Goal: Task Accomplishment & Management: Use online tool/utility

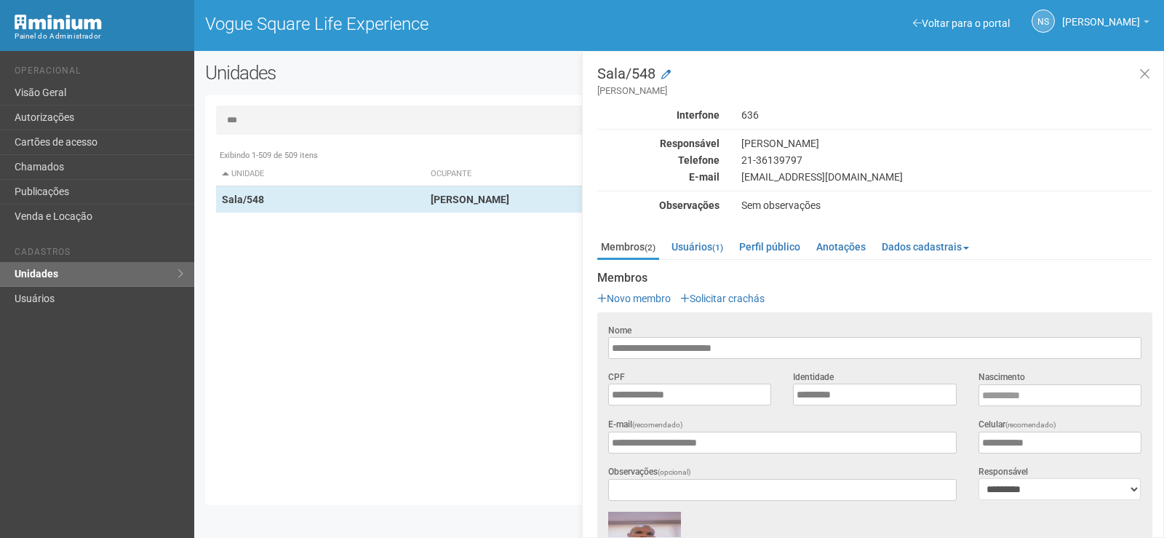
drag, startPoint x: 746, startPoint y: 185, endPoint x: 961, endPoint y: 160, distance: 216.8
click at [948, 182] on div "Interfone 636 Responsável Marcello Siciliano Telefone 21-36139797 E-mail escrit…" at bounding box center [875, 159] width 555 height 103
click at [1154, 74] on button at bounding box center [1145, 74] width 30 height 31
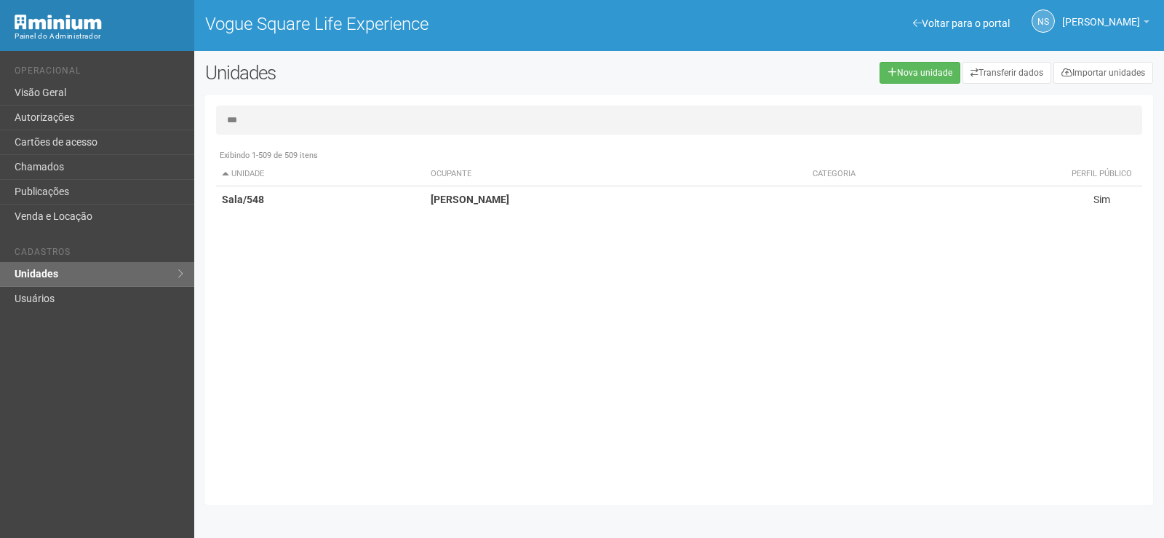
click at [373, 125] on input "***" at bounding box center [679, 120] width 926 height 29
click at [142, 100] on link "Visão Geral" at bounding box center [97, 93] width 194 height 25
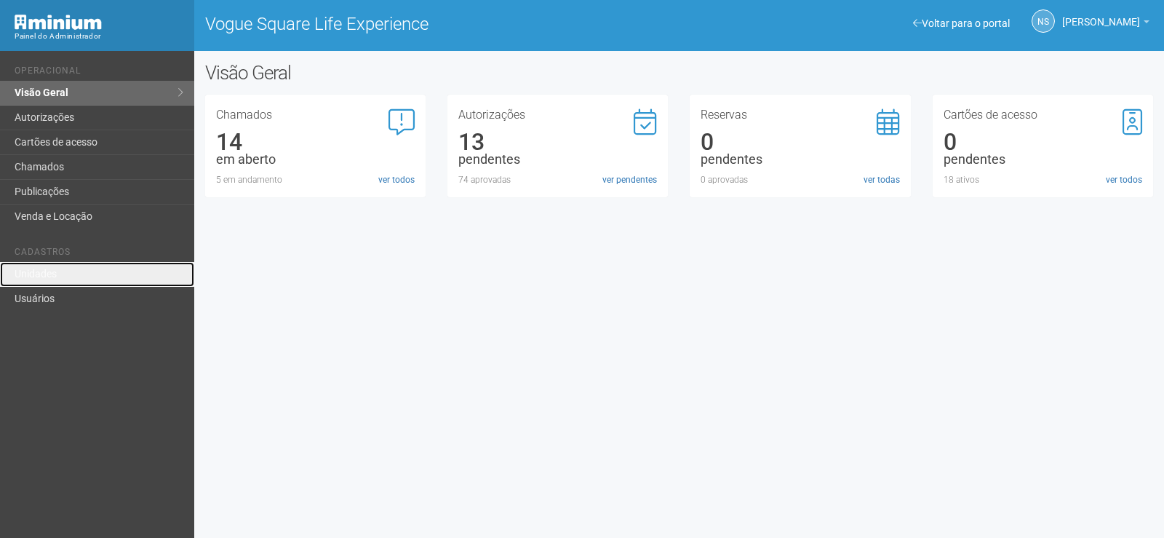
click at [124, 279] on link "Unidades" at bounding box center [97, 274] width 194 height 25
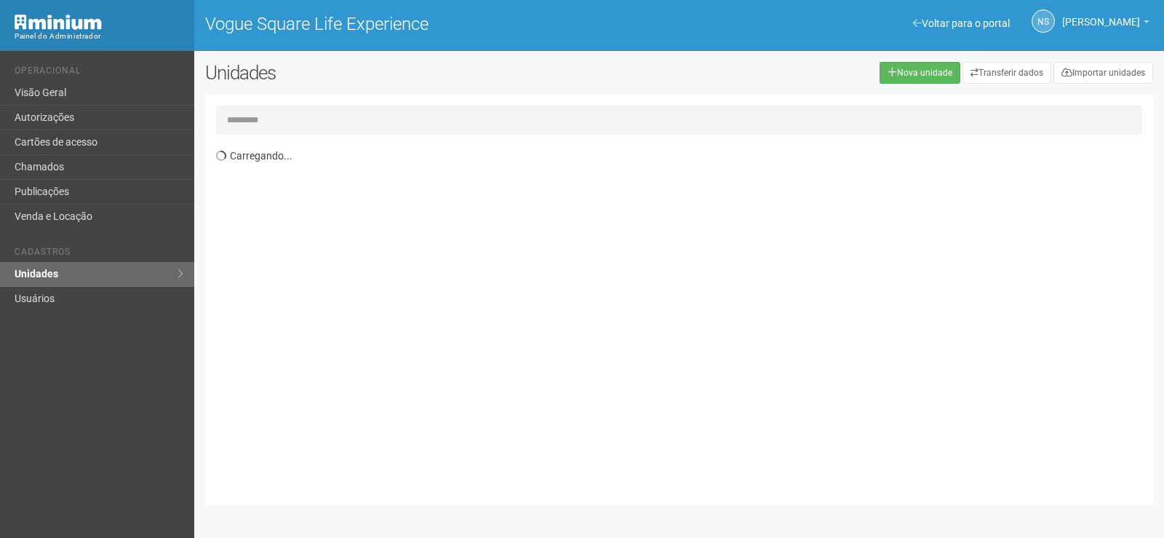
click at [389, 108] on input "text" at bounding box center [679, 120] width 926 height 29
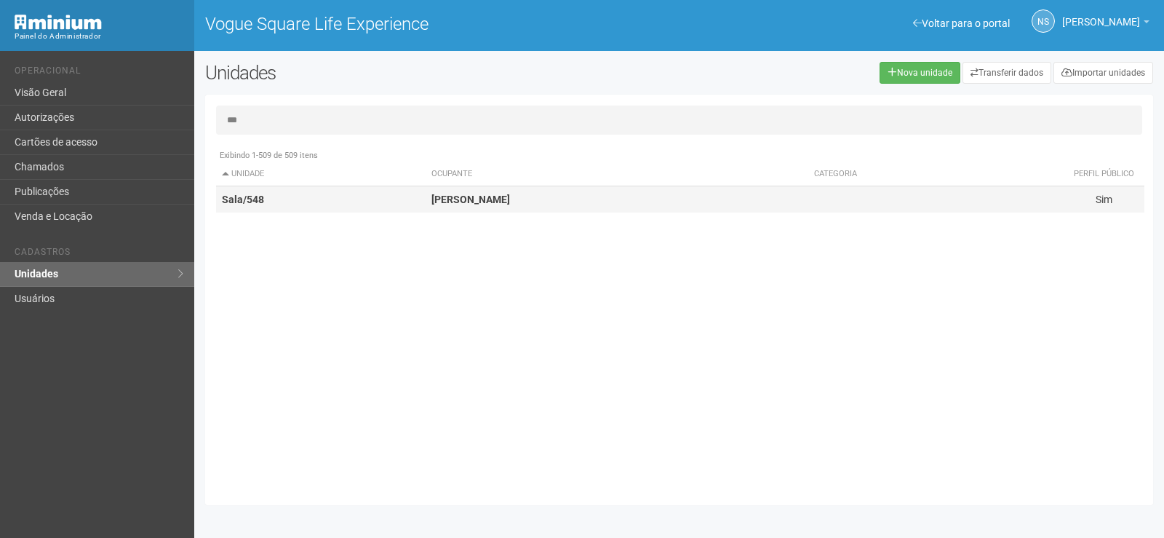
type input "***"
click at [492, 202] on strong "Carolina Sousa" at bounding box center [471, 200] width 79 height 12
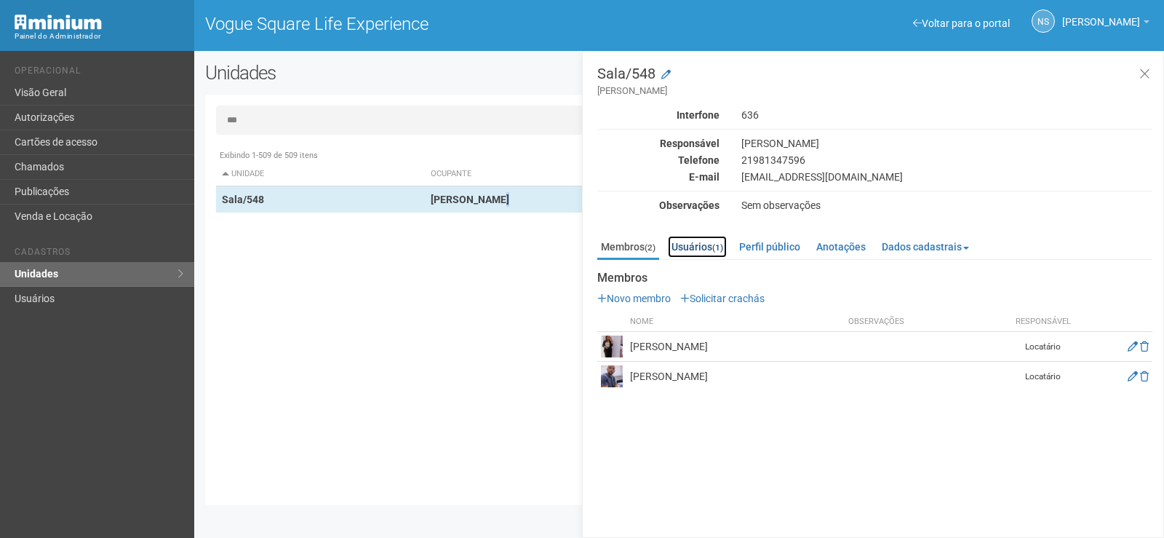
click at [717, 236] on link "Usuários (1)" at bounding box center [697, 247] width 59 height 22
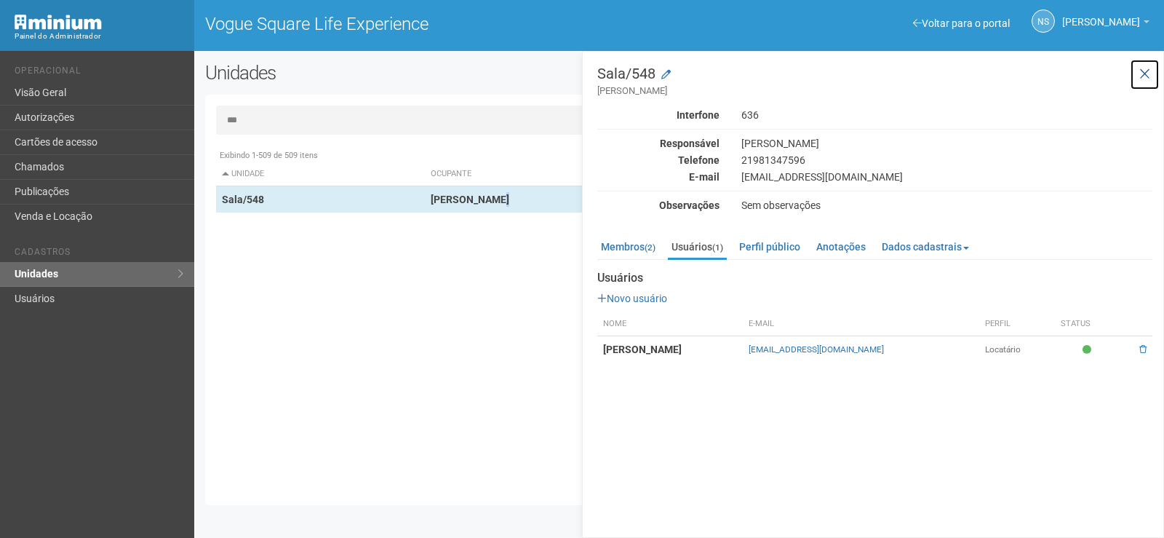
click at [1143, 74] on icon at bounding box center [1145, 74] width 11 height 15
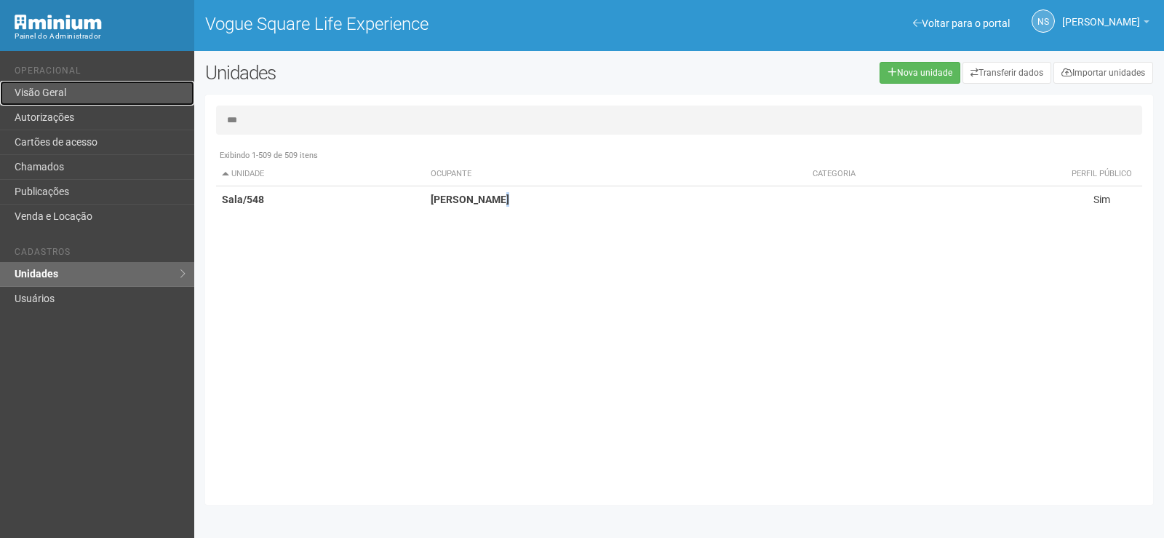
click at [69, 98] on link "Visão Geral" at bounding box center [97, 93] width 194 height 25
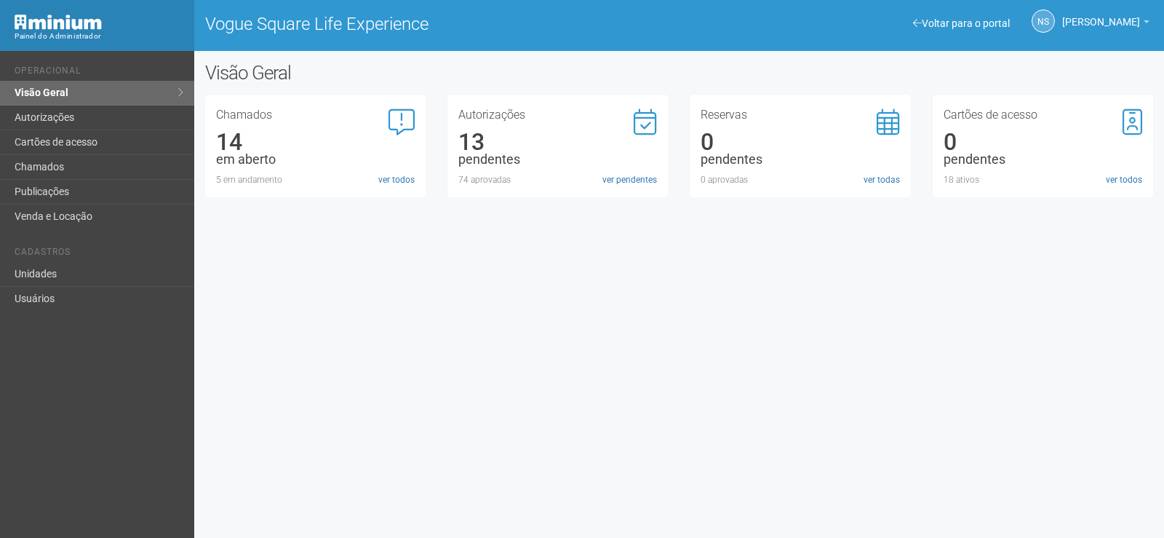
click at [617, 167] on div "Autorizações 13 pendentes 74 aprovadas ver pendentes" at bounding box center [558, 147] width 199 height 77
click at [619, 180] on link "ver pendentes" at bounding box center [630, 179] width 55 height 13
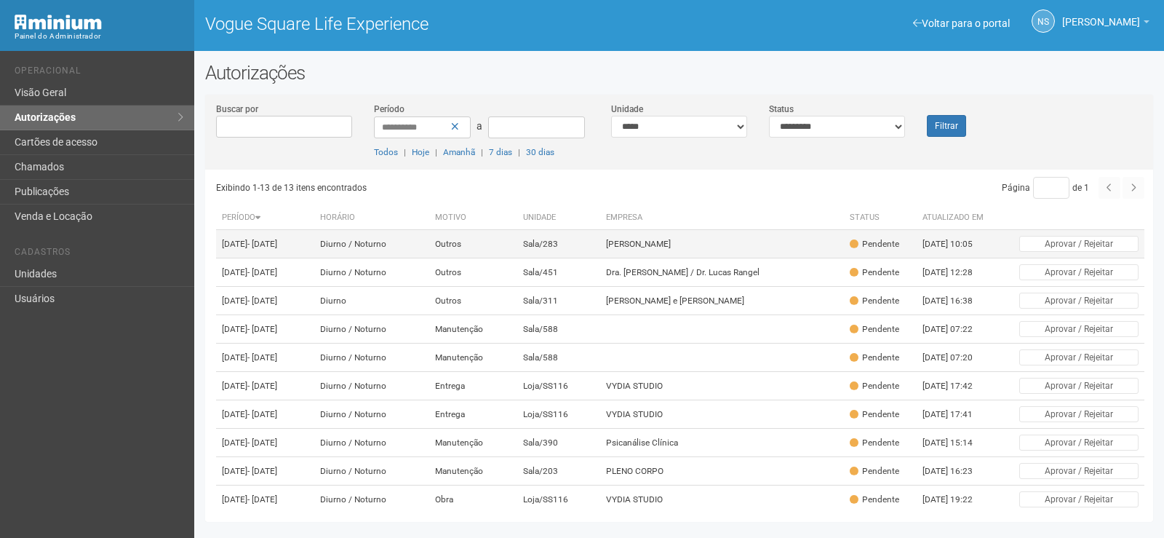
click at [517, 246] on td "Outros" at bounding box center [473, 244] width 88 height 28
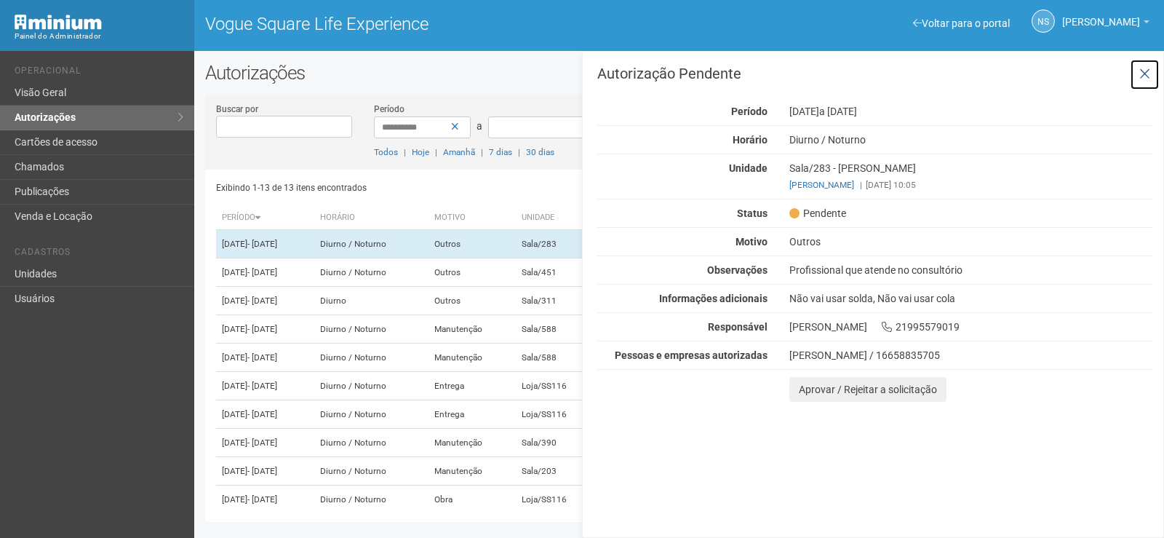
click at [1143, 76] on icon at bounding box center [1145, 74] width 11 height 15
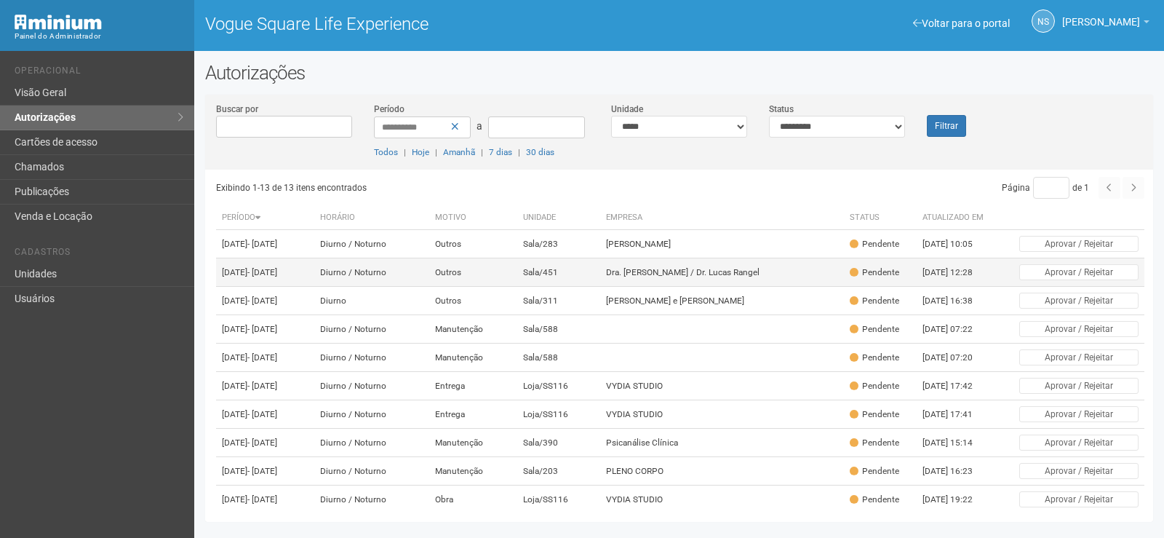
click at [490, 286] on td "Outros" at bounding box center [473, 272] width 88 height 28
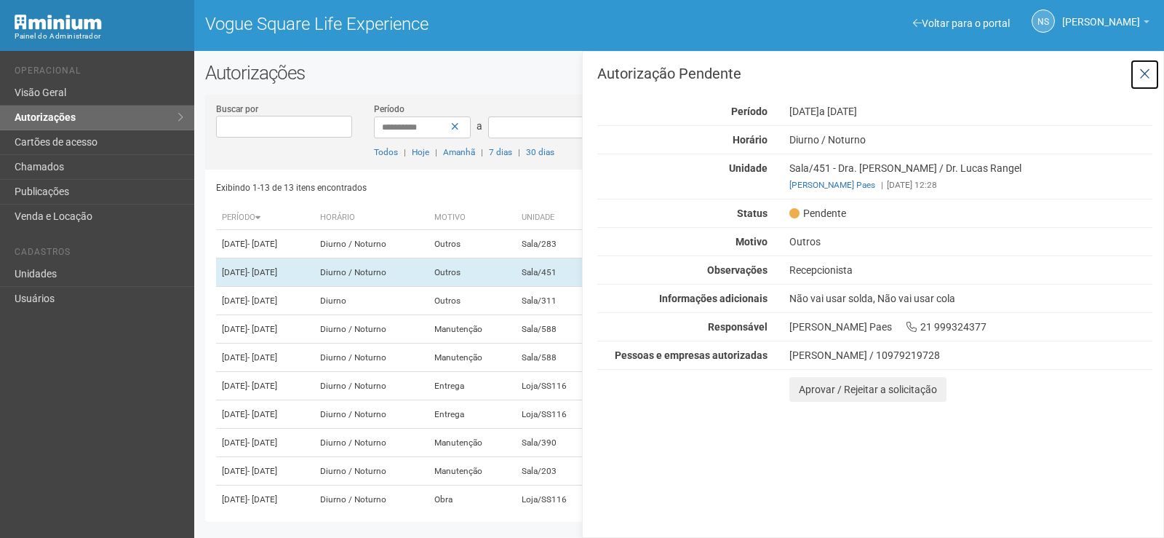
click at [1137, 70] on button at bounding box center [1145, 74] width 30 height 31
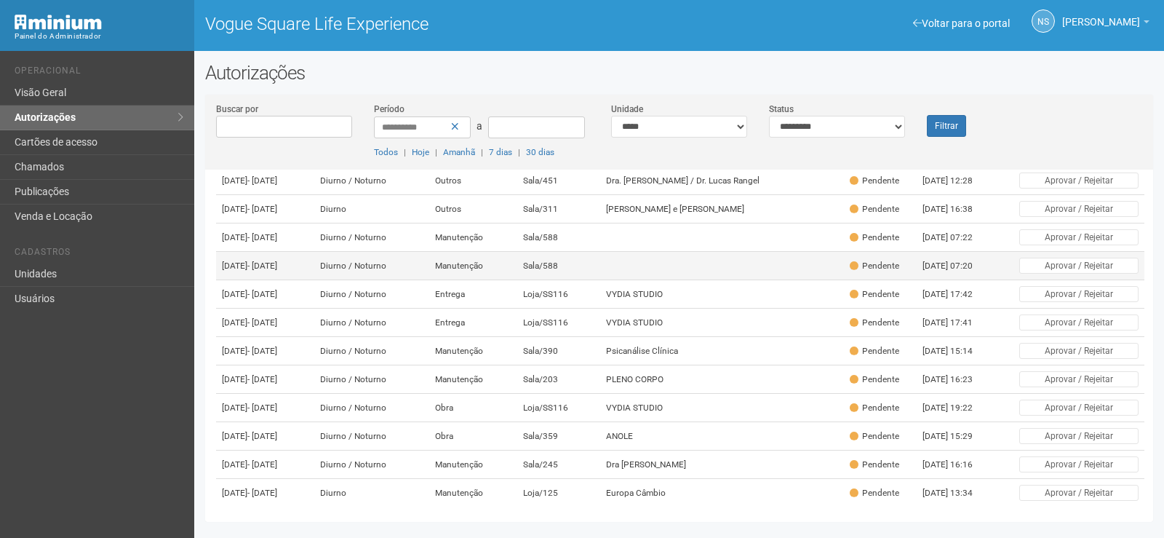
scroll to position [216, 0]
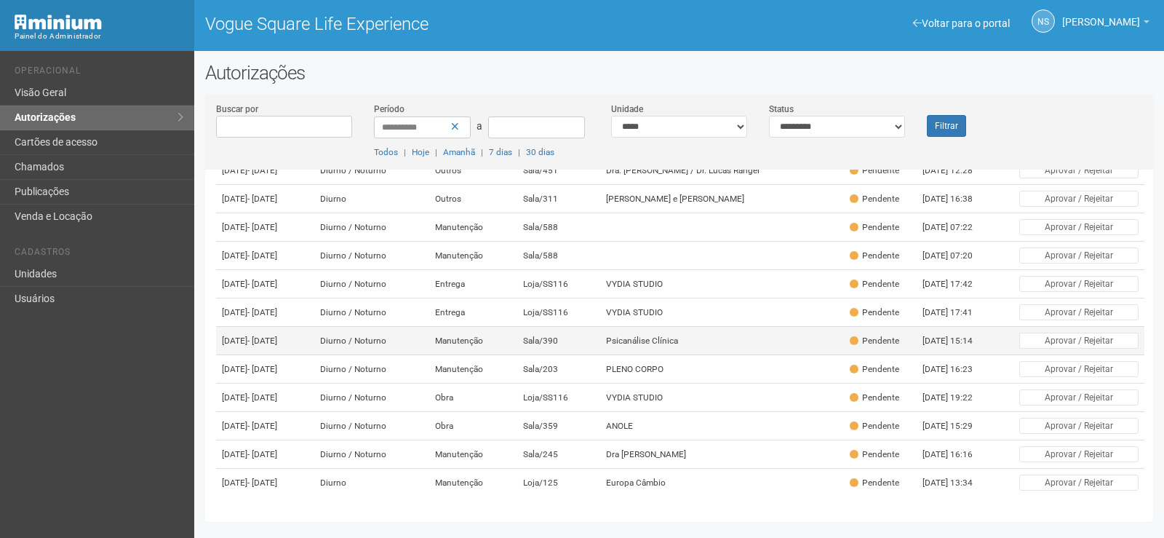
click at [601, 327] on td "Sala/390" at bounding box center [559, 341] width 84 height 28
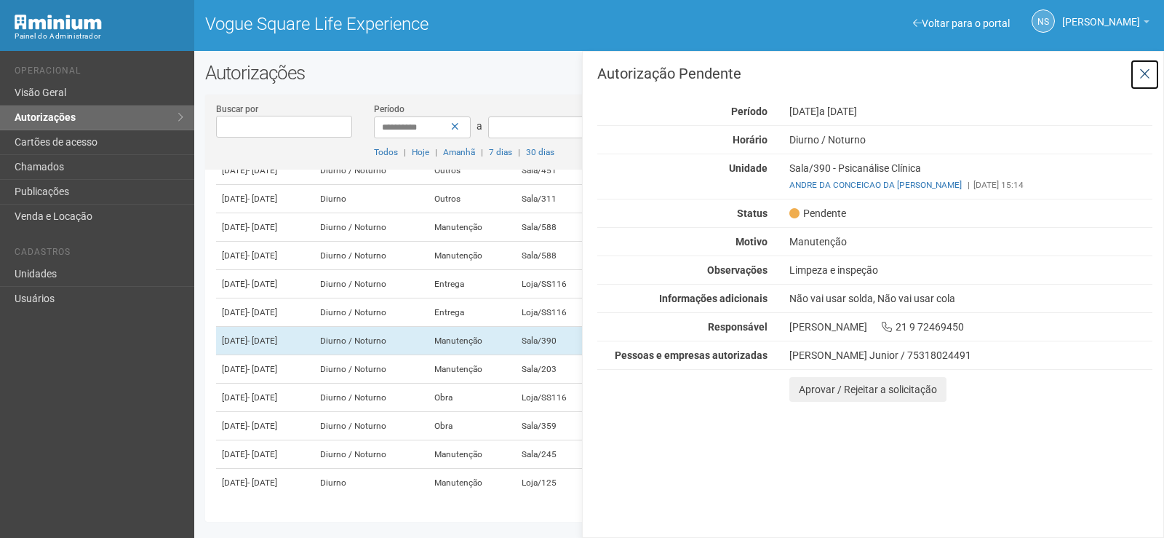
click at [1130, 72] on button at bounding box center [1145, 74] width 30 height 31
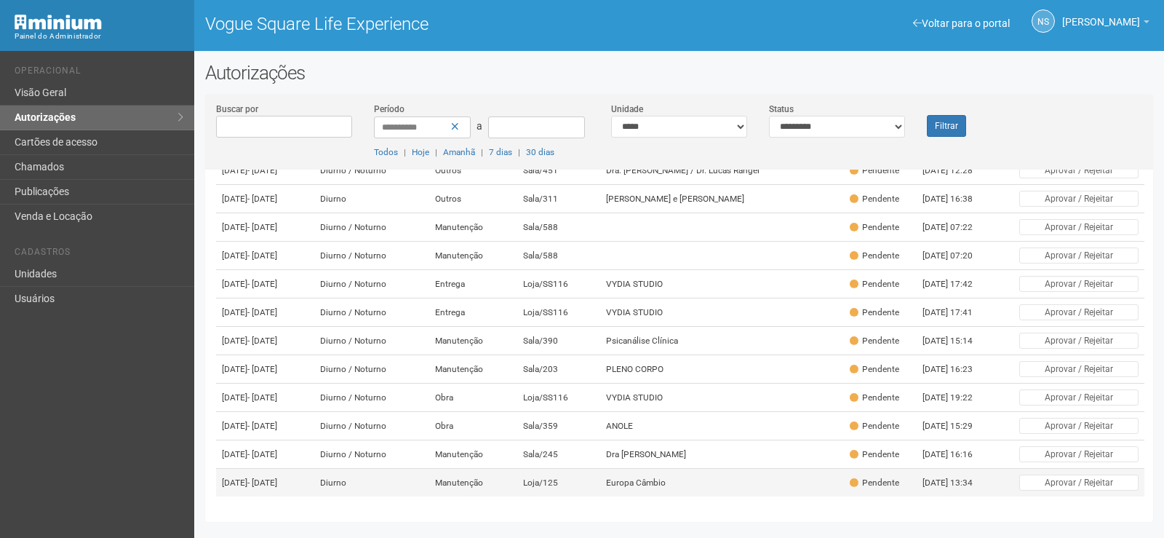
click at [586, 473] on td "Loja/125" at bounding box center [559, 483] width 84 height 28
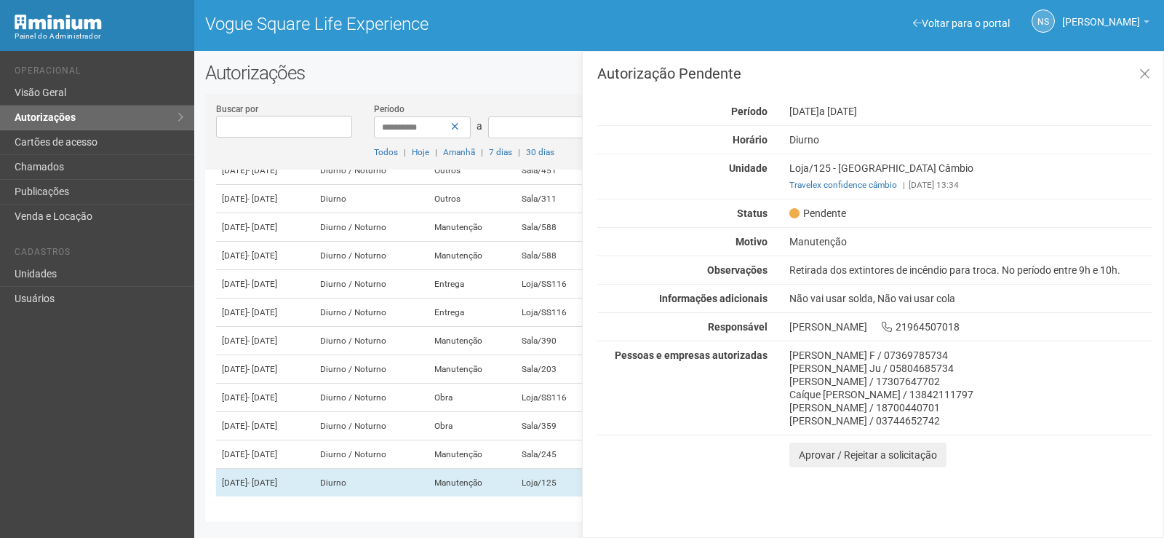
click at [1153, 93] on div "Autorização Pendente Período 09/09/2025 a 12/09/2025 Horário Diurno Unidade Loj…" at bounding box center [873, 294] width 582 height 487
click at [1159, 68] on button at bounding box center [1145, 74] width 30 height 31
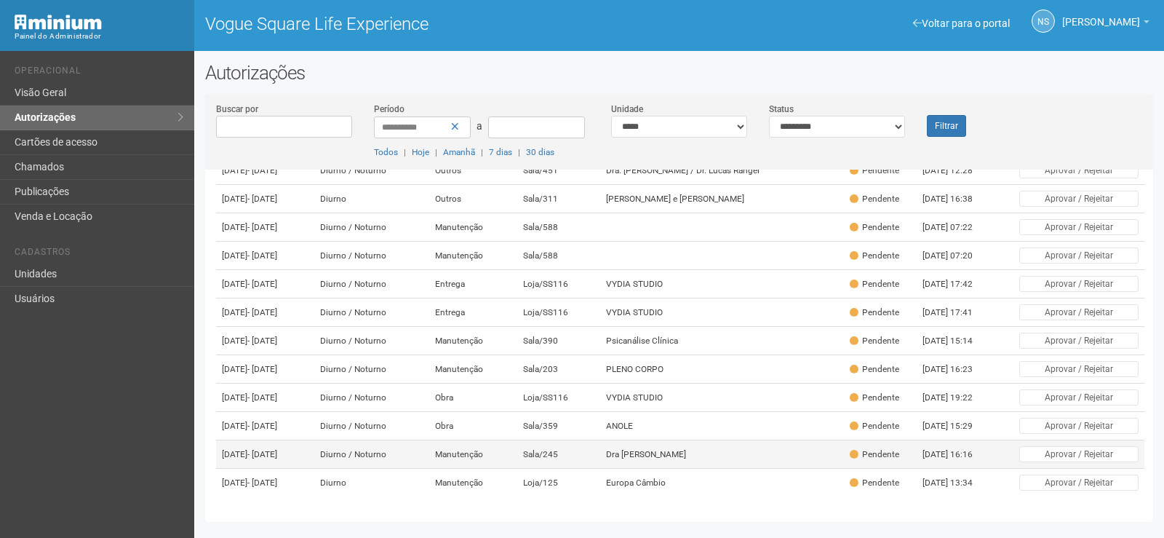
click at [642, 440] on td "Dra Ana Paula Iglesias" at bounding box center [721, 454] width 243 height 28
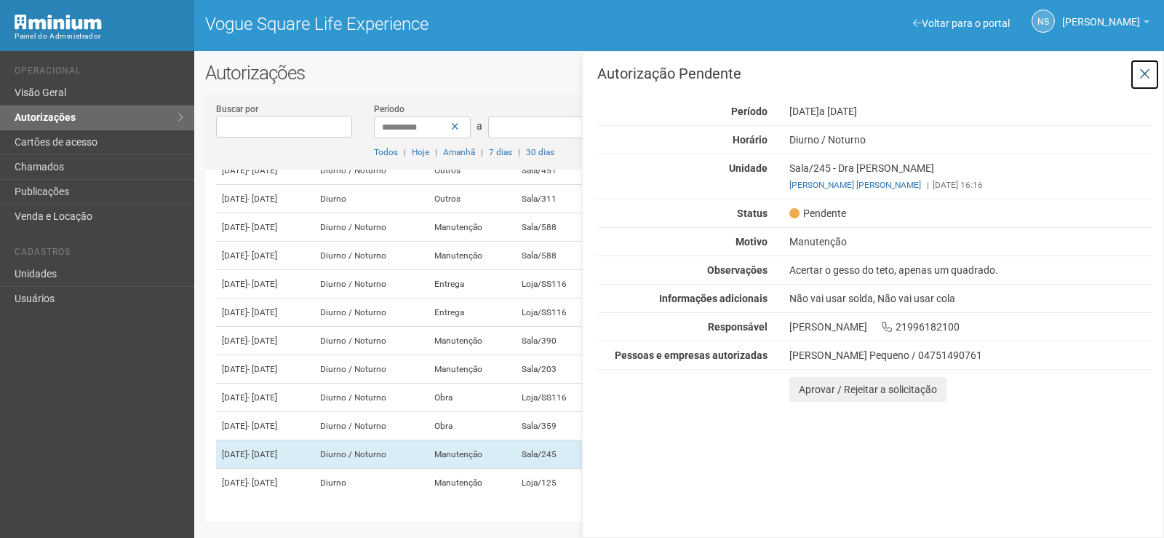
click at [1151, 66] on button at bounding box center [1145, 74] width 30 height 31
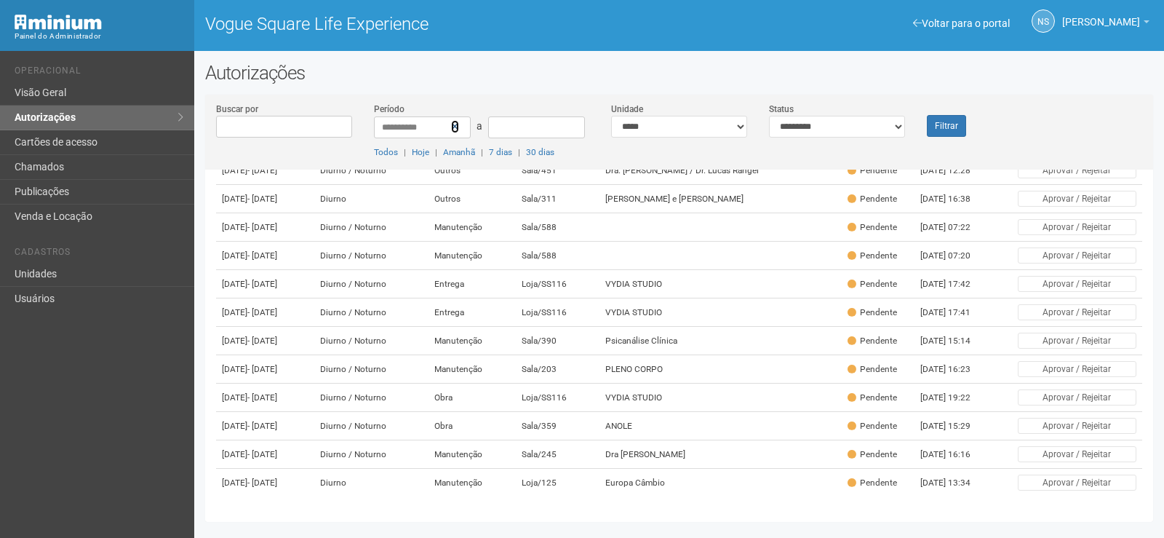
click at [457, 131] on link at bounding box center [455, 126] width 8 height 13
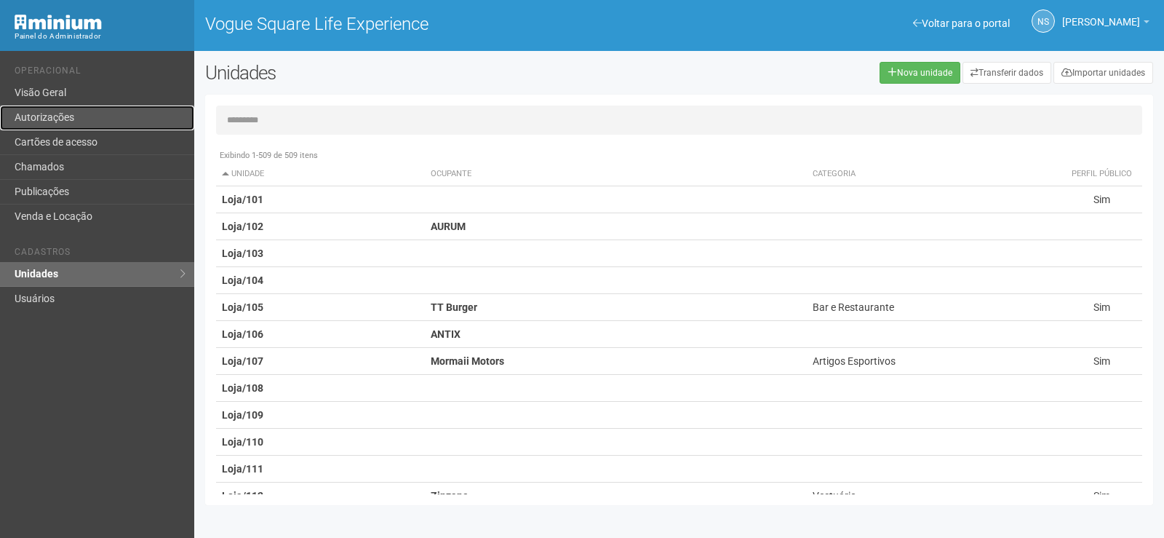
click at [76, 122] on link "Autorizações" at bounding box center [97, 118] width 194 height 25
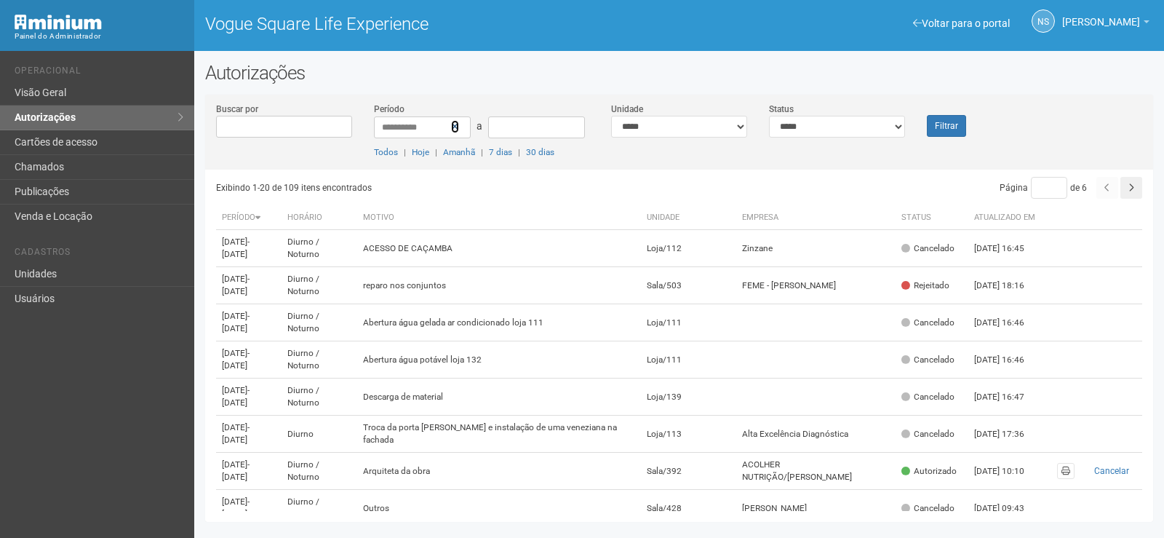
click at [451, 127] on icon at bounding box center [455, 127] width 8 height 10
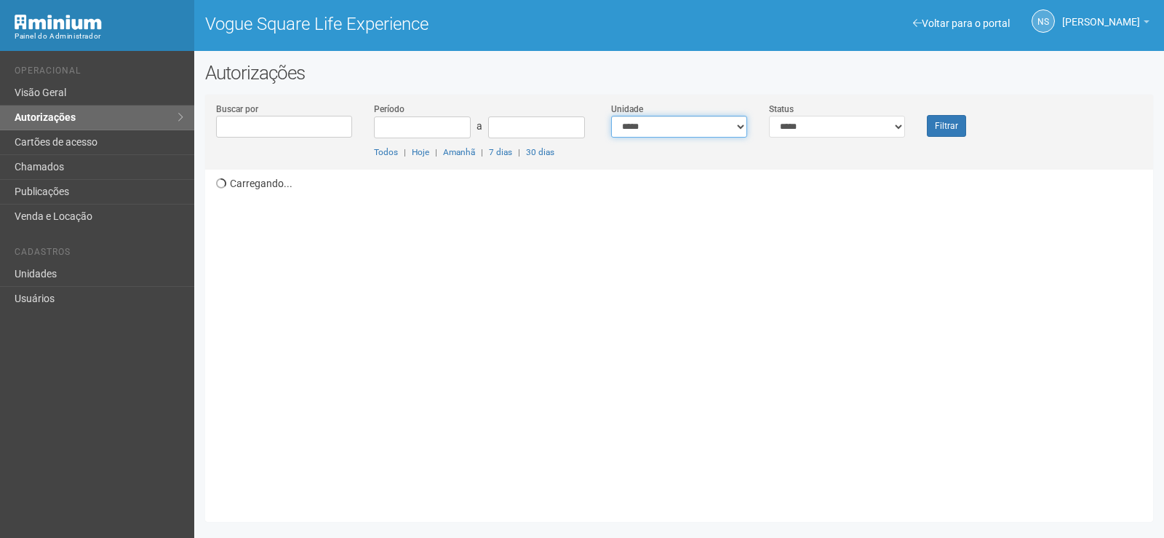
click at [649, 134] on select "**********" at bounding box center [679, 127] width 136 height 22
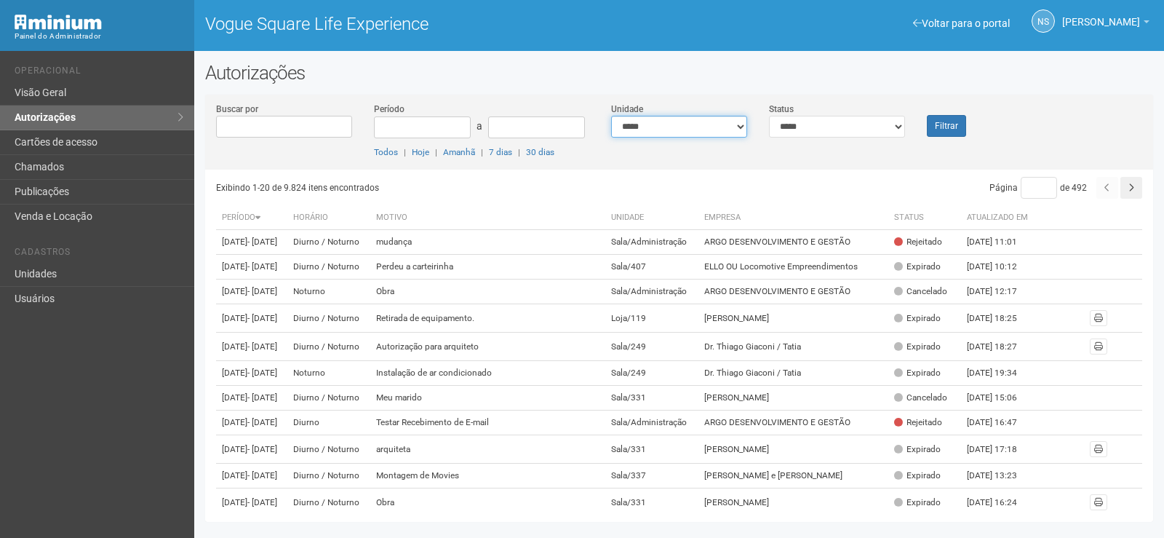
select select "**********"
click at [611, 116] on select "**********" at bounding box center [679, 127] width 136 height 22
drag, startPoint x: 866, startPoint y: 124, endPoint x: 858, endPoint y: 136, distance: 14.1
click at [866, 124] on select "**********" at bounding box center [837, 127] width 136 height 22
select select "*"
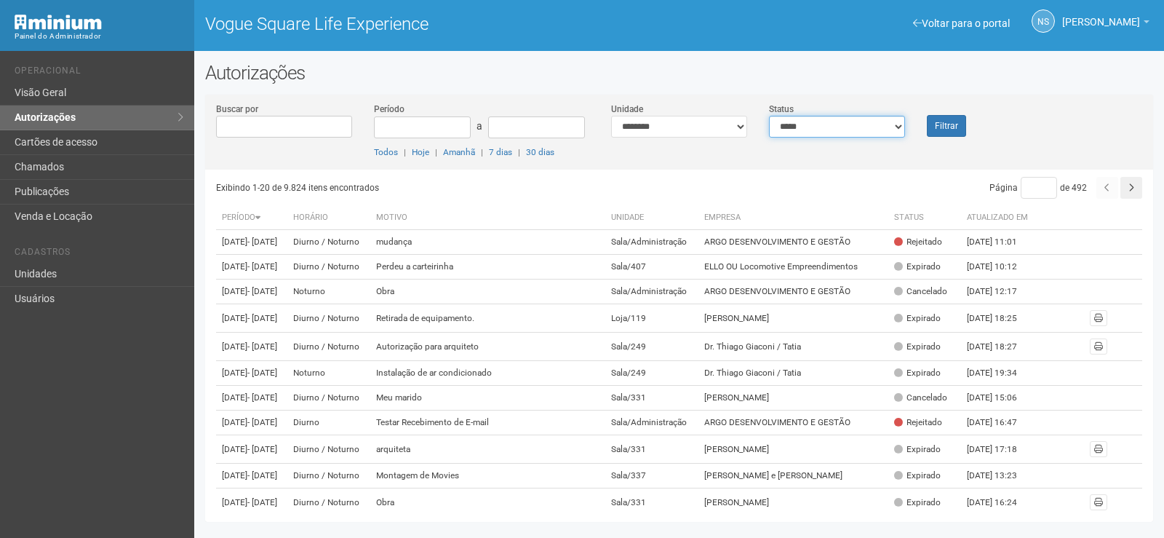
click at [769, 116] on select "**********" at bounding box center [837, 127] width 136 height 22
click at [961, 129] on button "Filtrar" at bounding box center [946, 126] width 39 height 22
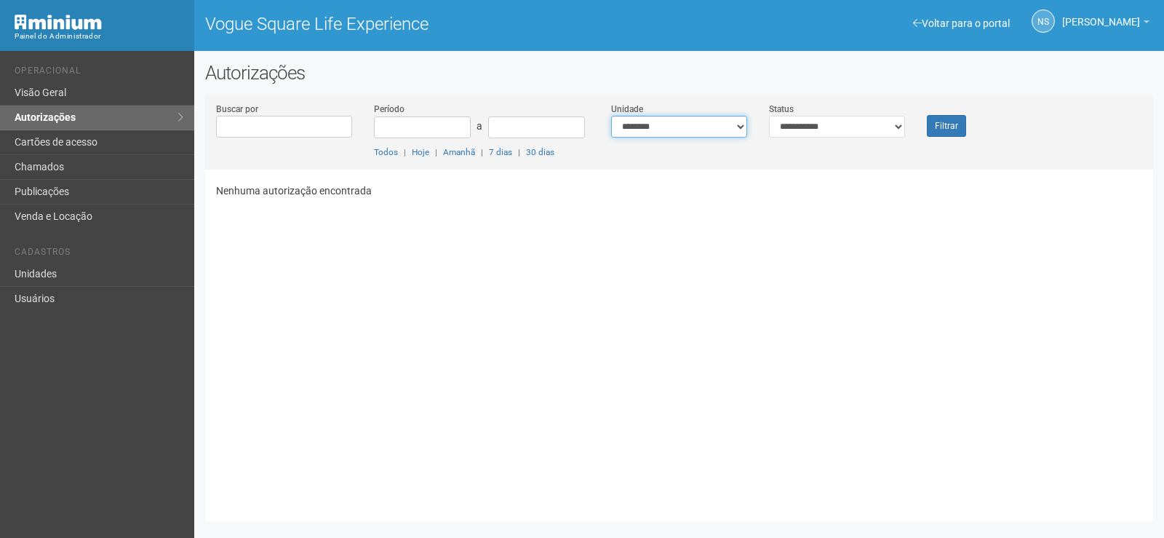
click at [736, 136] on select "**********" at bounding box center [679, 127] width 136 height 22
select select "**********"
click at [611, 116] on select "**********" at bounding box center [679, 127] width 136 height 22
click at [934, 124] on button "Filtrar" at bounding box center [946, 126] width 39 height 22
click at [934, 126] on button "Filtrar" at bounding box center [946, 126] width 39 height 22
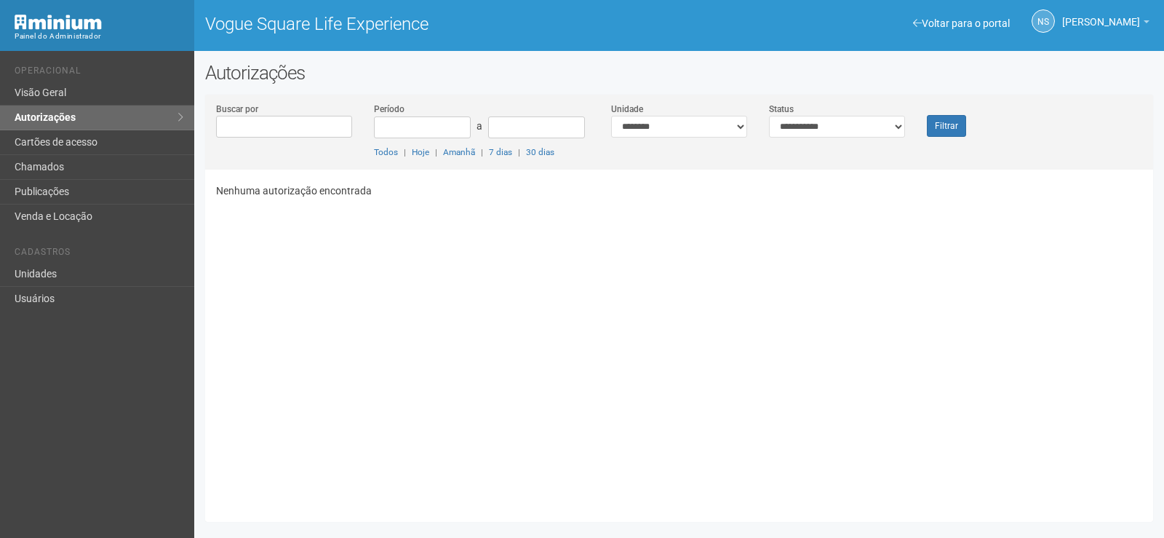
click at [670, 143] on div "Buscar por Período a Todos | Hoje | Amanhã | 7 dias | 30 dias Unidade ***** ***…" at bounding box center [679, 136] width 948 height 68
click at [673, 125] on select "**********" at bounding box center [679, 127] width 136 height 22
select select "**********"
click at [611, 116] on select "**********" at bounding box center [679, 127] width 136 height 22
click at [926, 131] on div "Filtrar" at bounding box center [955, 119] width 79 height 35
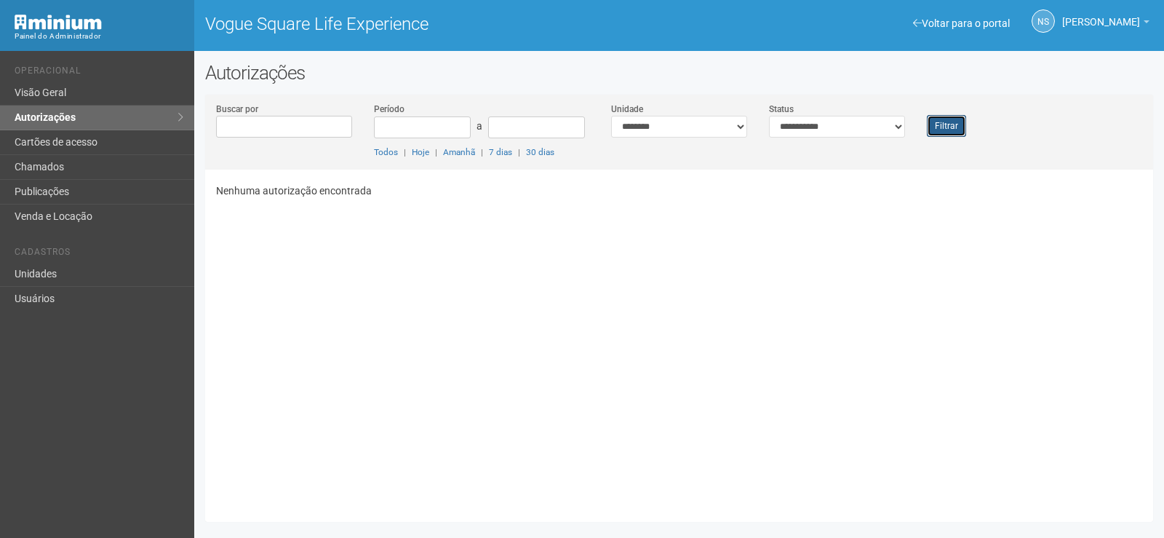
click at [933, 129] on button "Filtrar" at bounding box center [946, 126] width 39 height 22
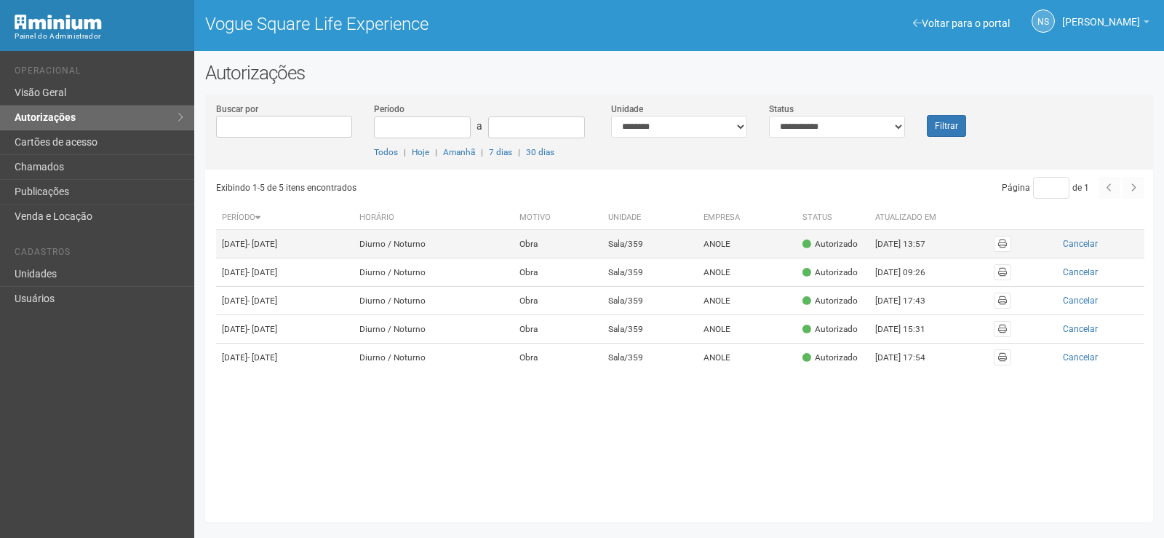
click at [602, 250] on td "Obra" at bounding box center [558, 244] width 88 height 28
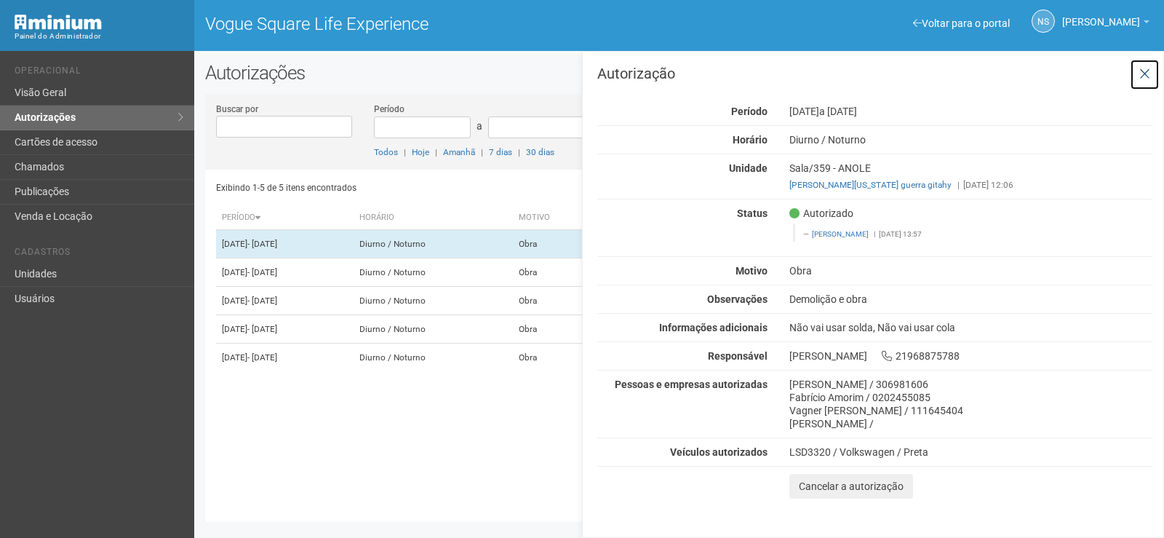
click at [1143, 71] on icon at bounding box center [1145, 74] width 11 height 15
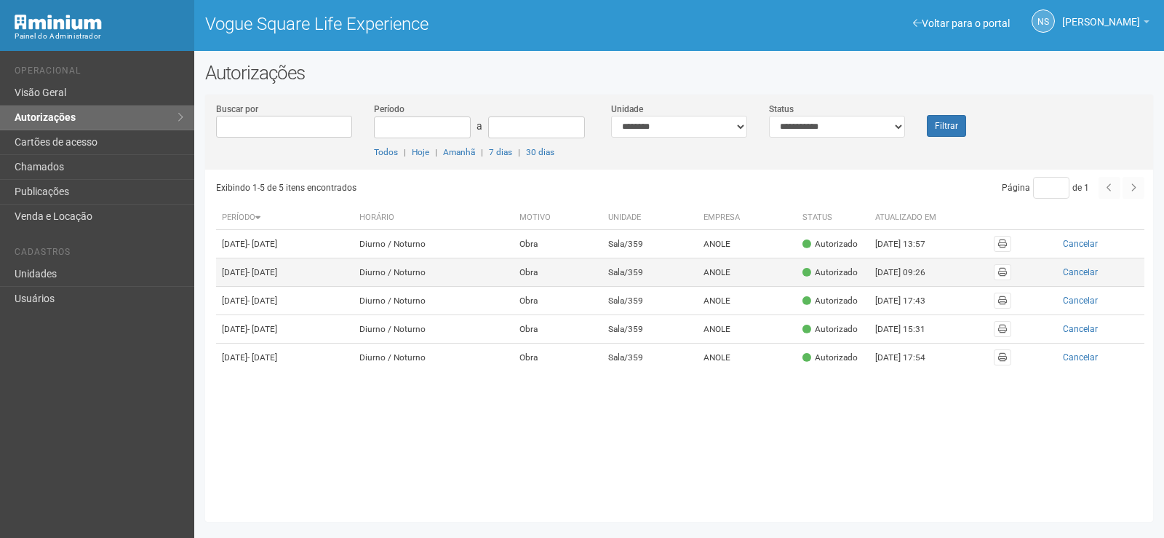
click at [639, 287] on td "Sala/359" at bounding box center [651, 272] width 96 height 28
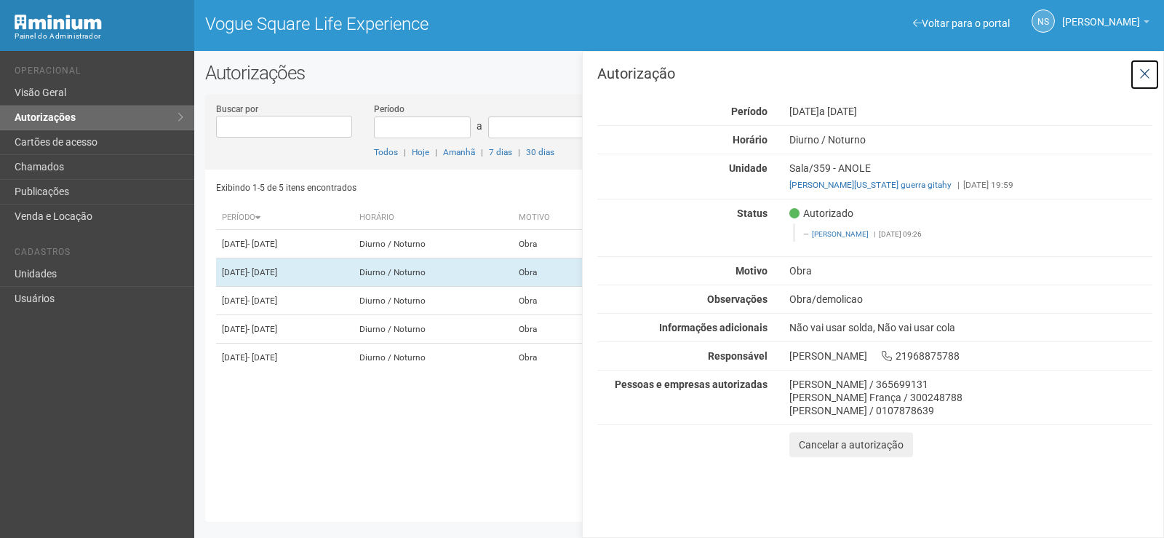
click at [1147, 81] on button at bounding box center [1145, 74] width 30 height 31
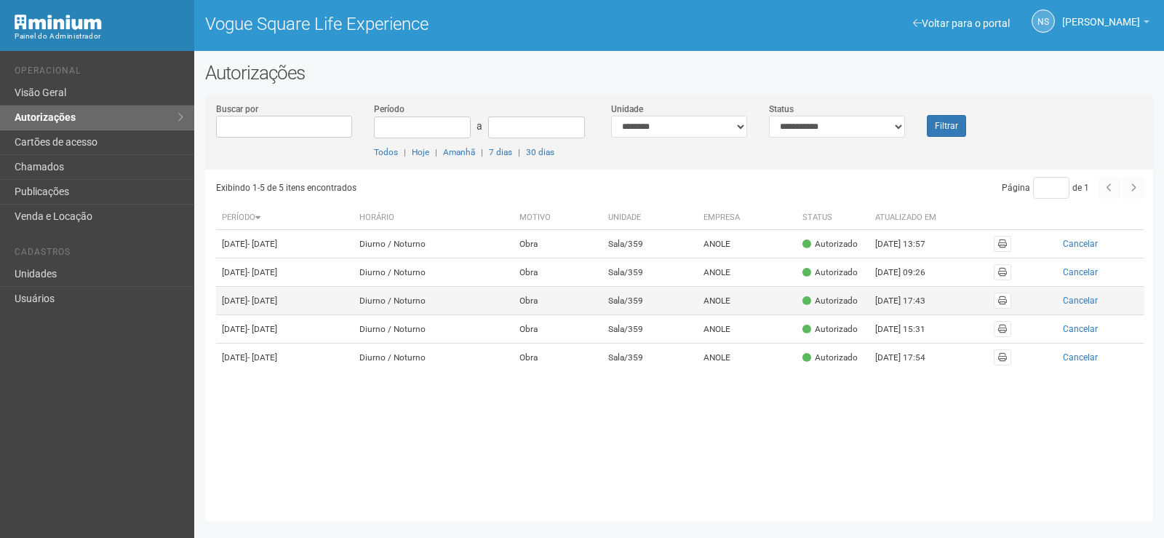
click at [584, 315] on td "Obra" at bounding box center [558, 301] width 88 height 28
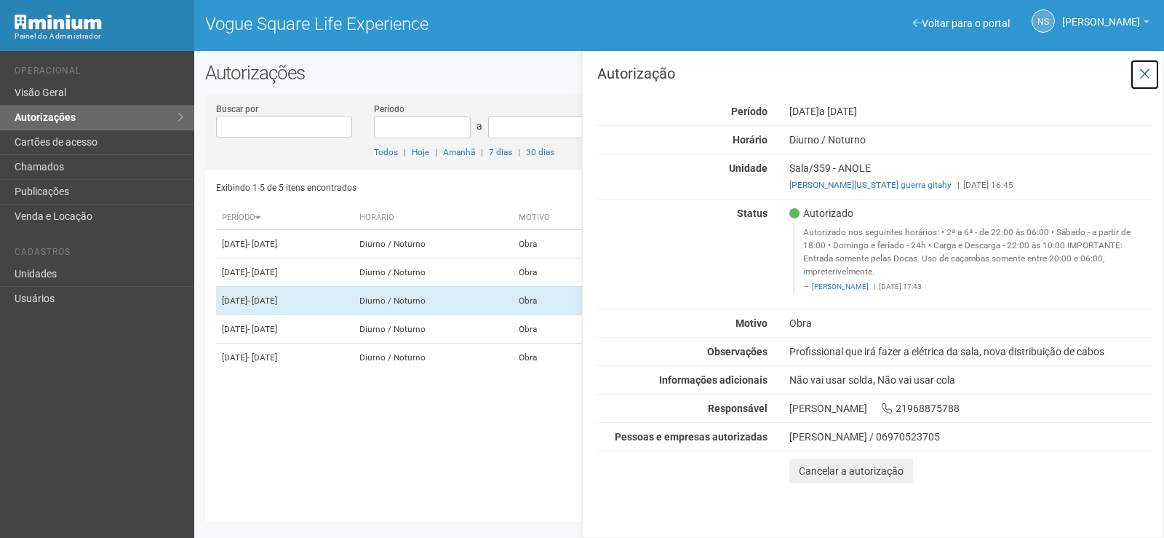
click at [1140, 71] on icon at bounding box center [1145, 74] width 11 height 15
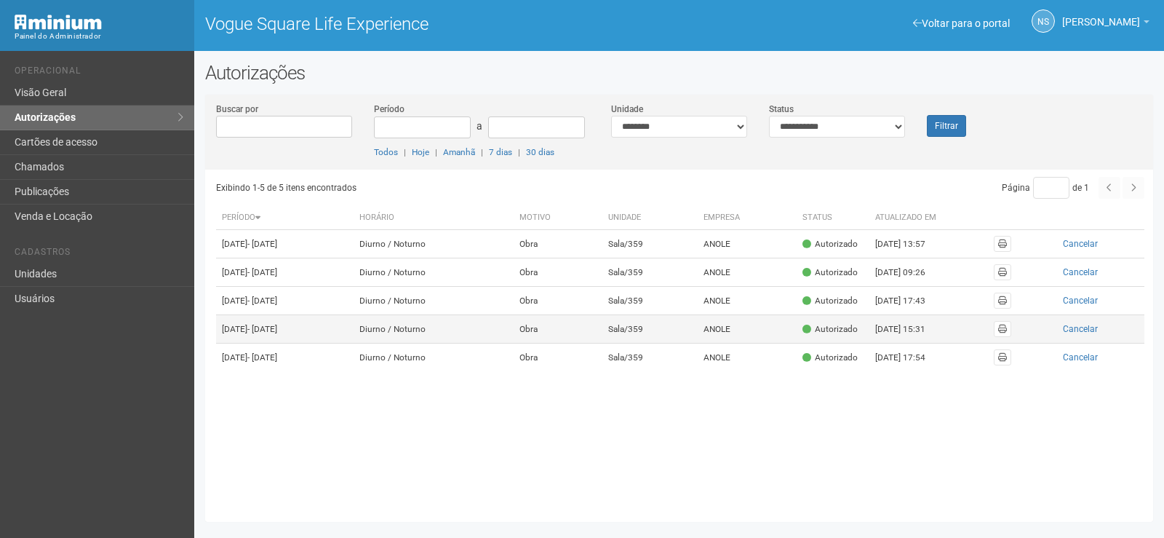
click at [584, 344] on td "Obra" at bounding box center [558, 329] width 88 height 28
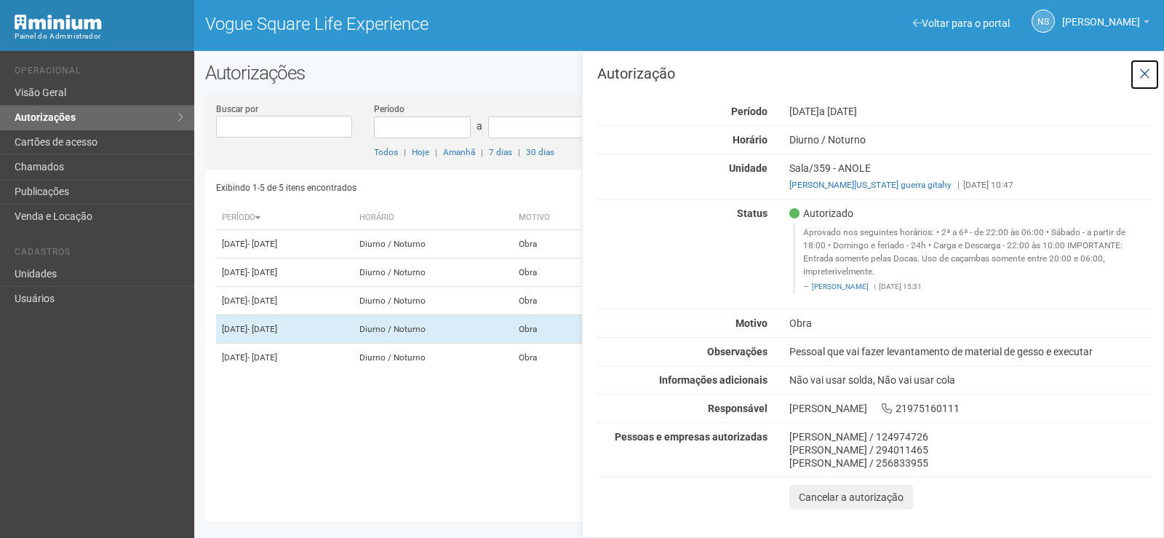
click at [1142, 76] on icon at bounding box center [1145, 74] width 11 height 15
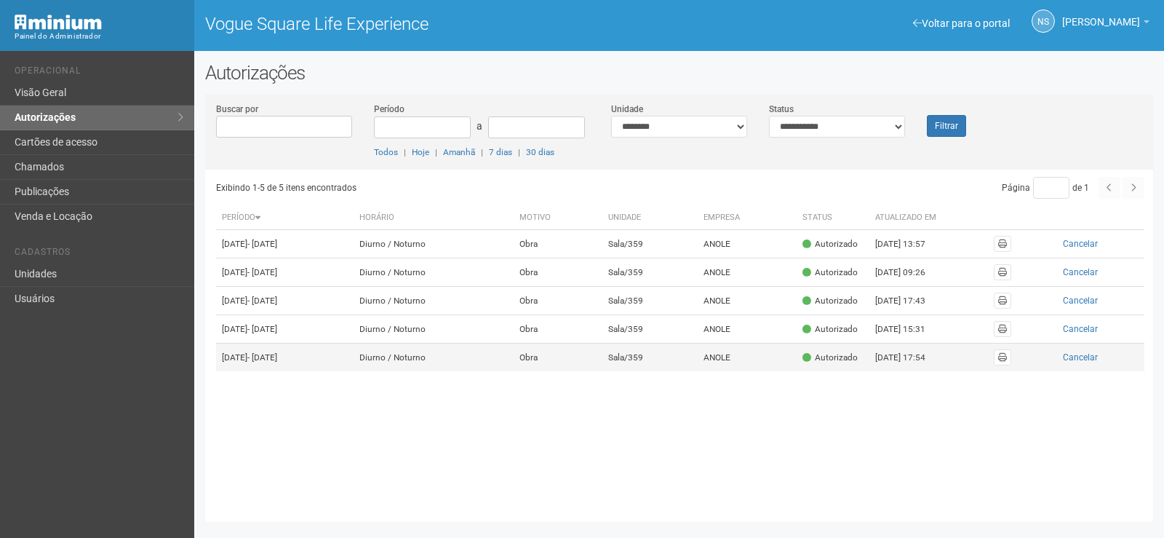
click at [501, 372] on td "Diurno / Noturno" at bounding box center [434, 358] width 160 height 28
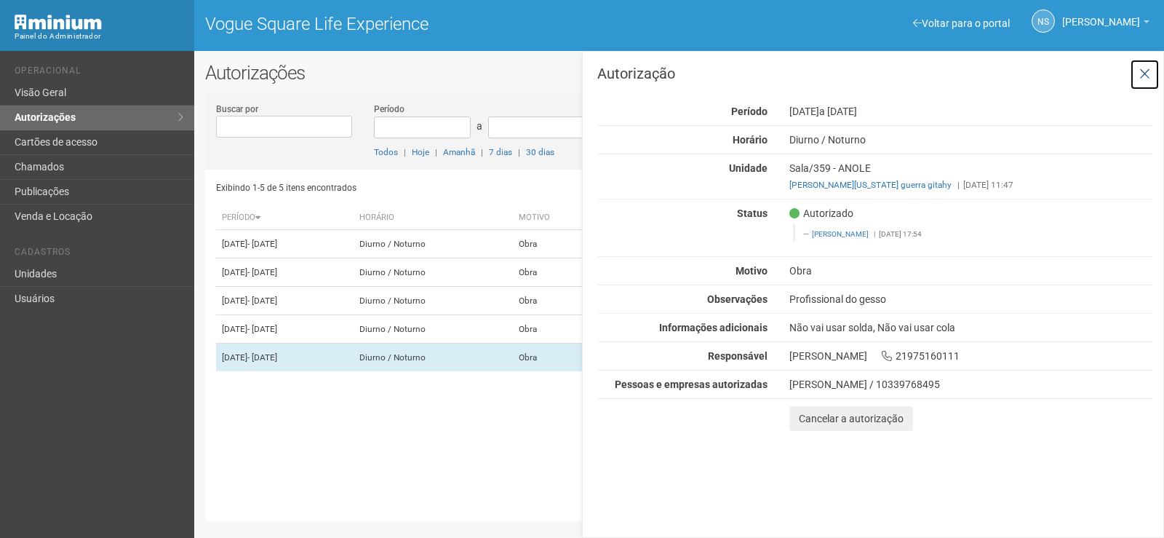
click at [1146, 72] on icon at bounding box center [1145, 74] width 11 height 15
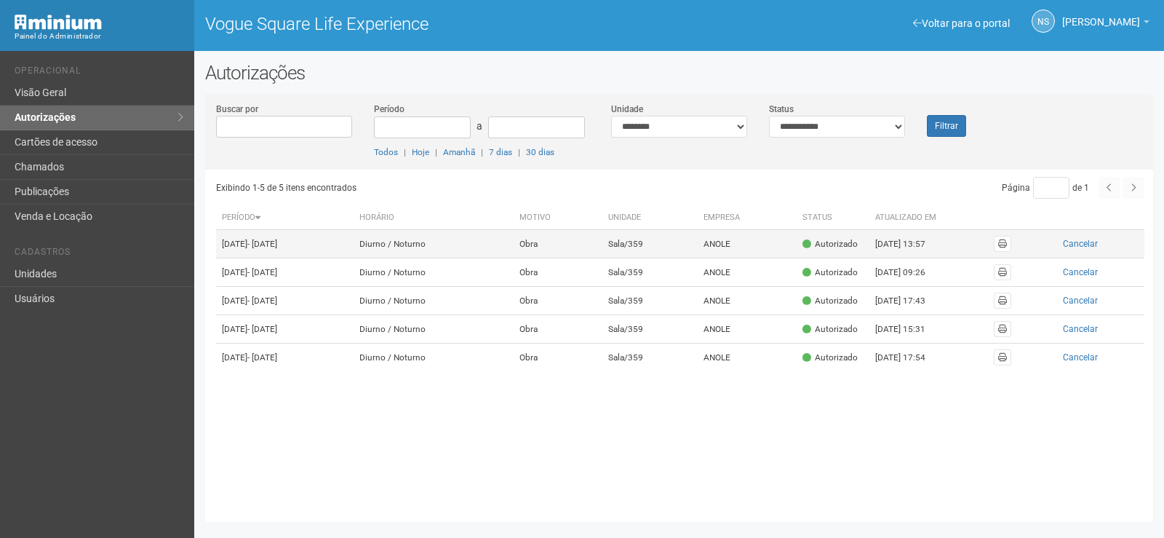
click at [655, 249] on td "Sala/359" at bounding box center [651, 244] width 96 height 28
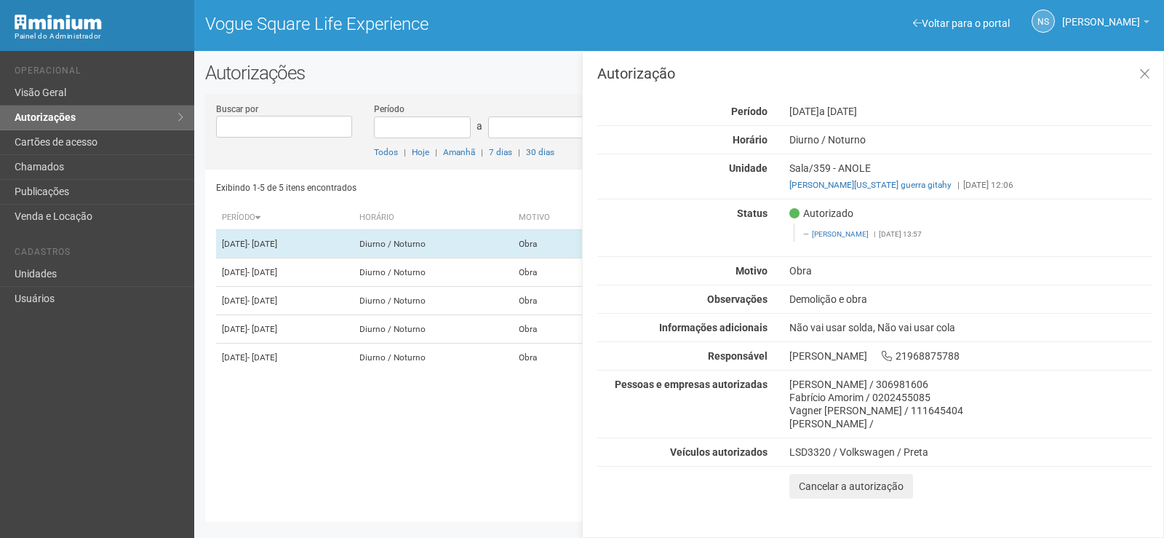
click at [1164, 68] on div "Autorização Período 17/07/2025 a 31/12/2025 Horário Diurno / Noturno Unidade Sa…" at bounding box center [873, 294] width 582 height 487
click at [1150, 80] on icon at bounding box center [1145, 74] width 11 height 15
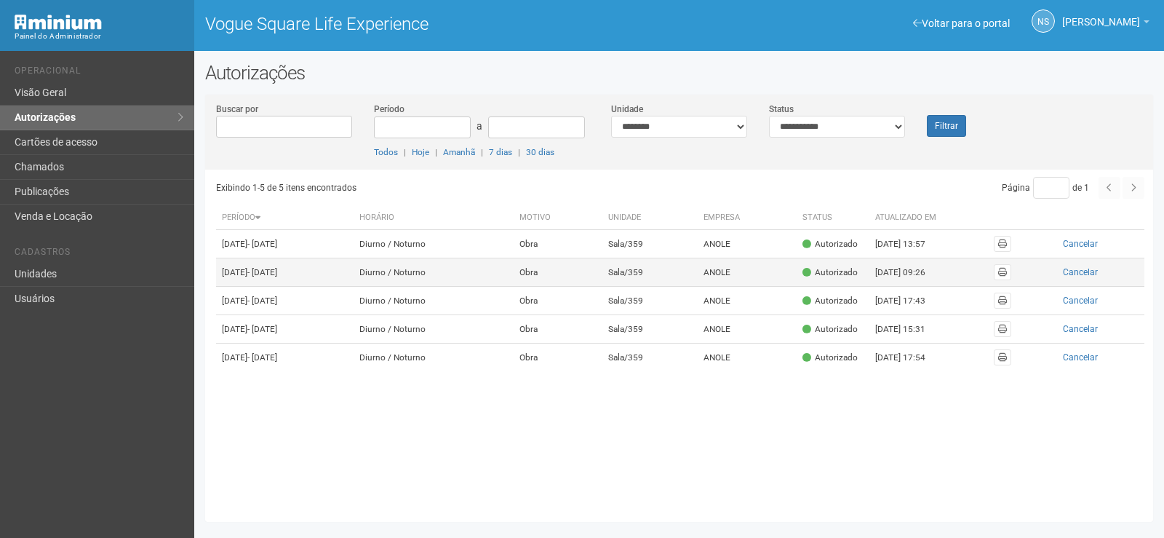
click at [514, 285] on td "Diurno / Noturno" at bounding box center [434, 272] width 160 height 28
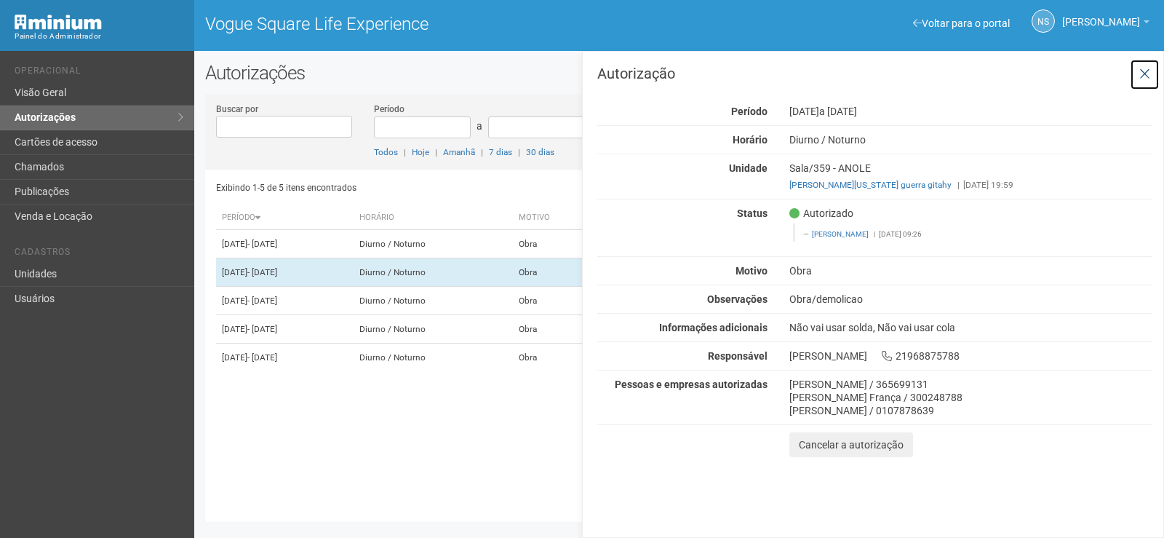
click at [1138, 70] on button at bounding box center [1145, 74] width 30 height 31
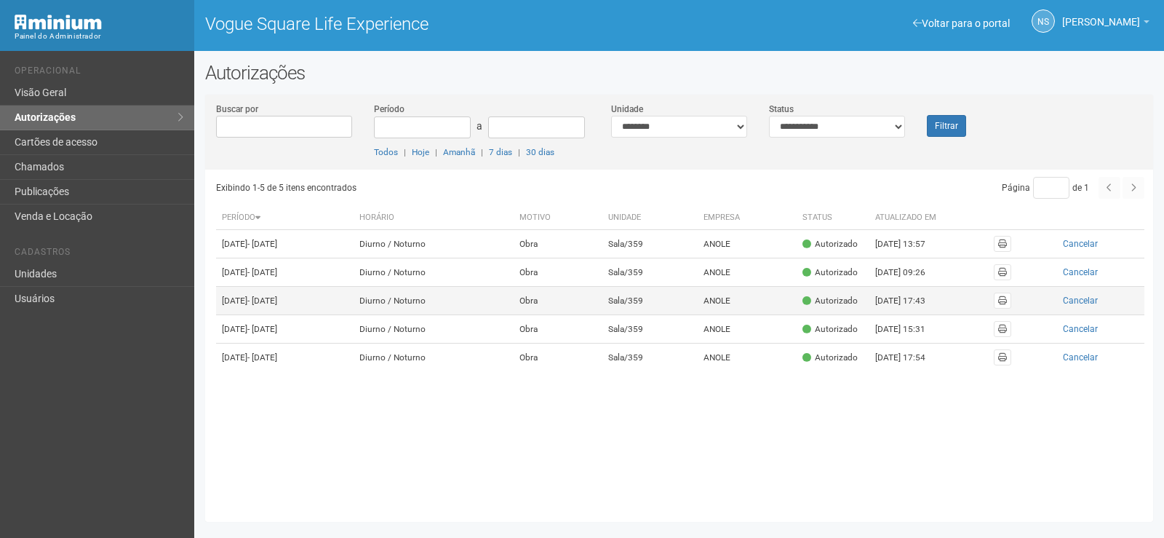
click at [514, 315] on td "Diurno / Noturno" at bounding box center [434, 301] width 160 height 28
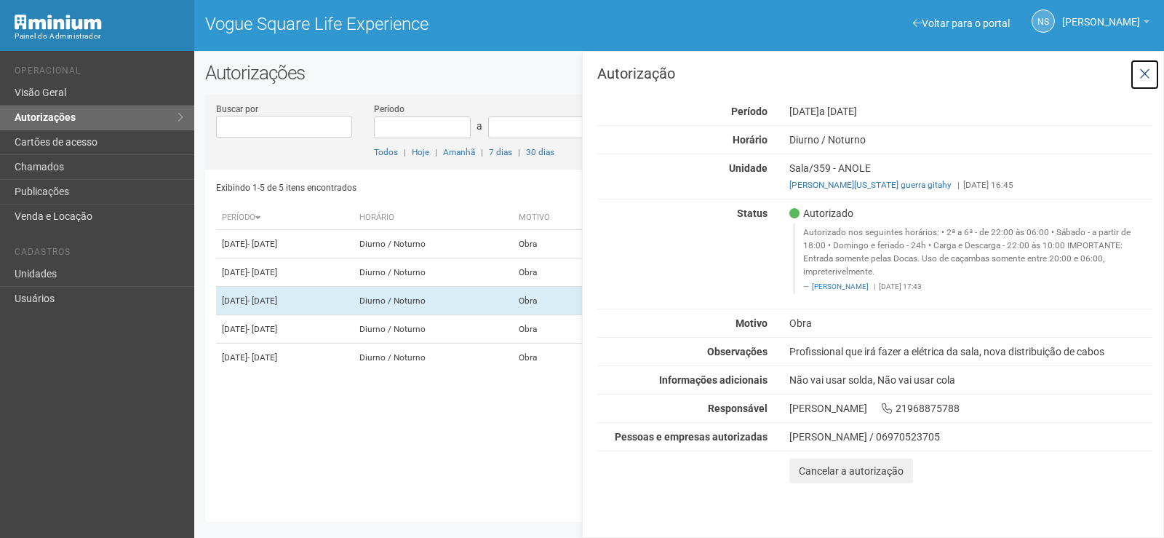
click at [1151, 68] on button at bounding box center [1145, 74] width 30 height 31
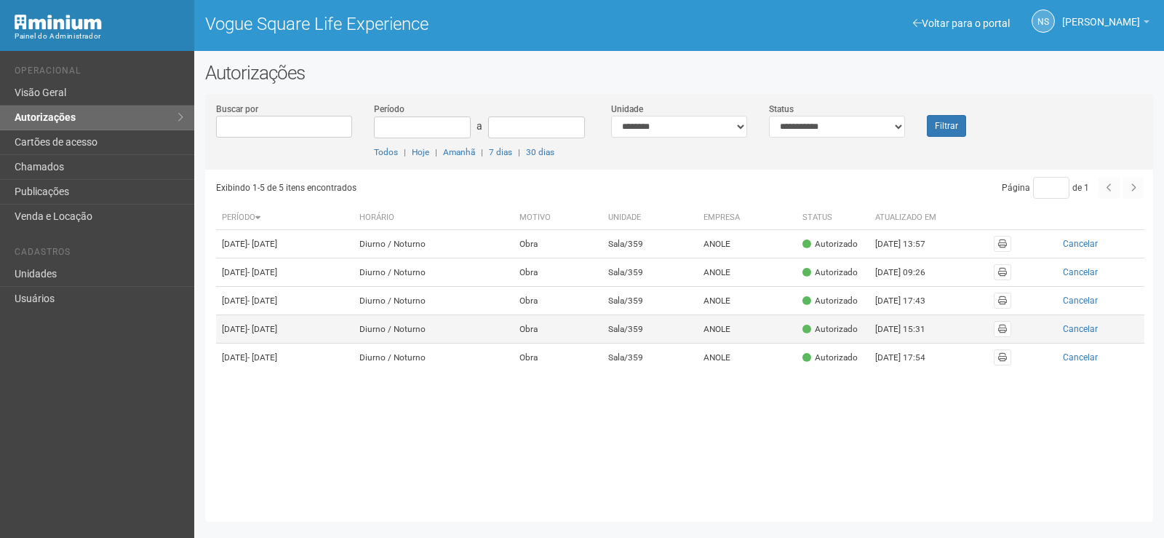
click at [602, 344] on td "Obra" at bounding box center [558, 329] width 88 height 28
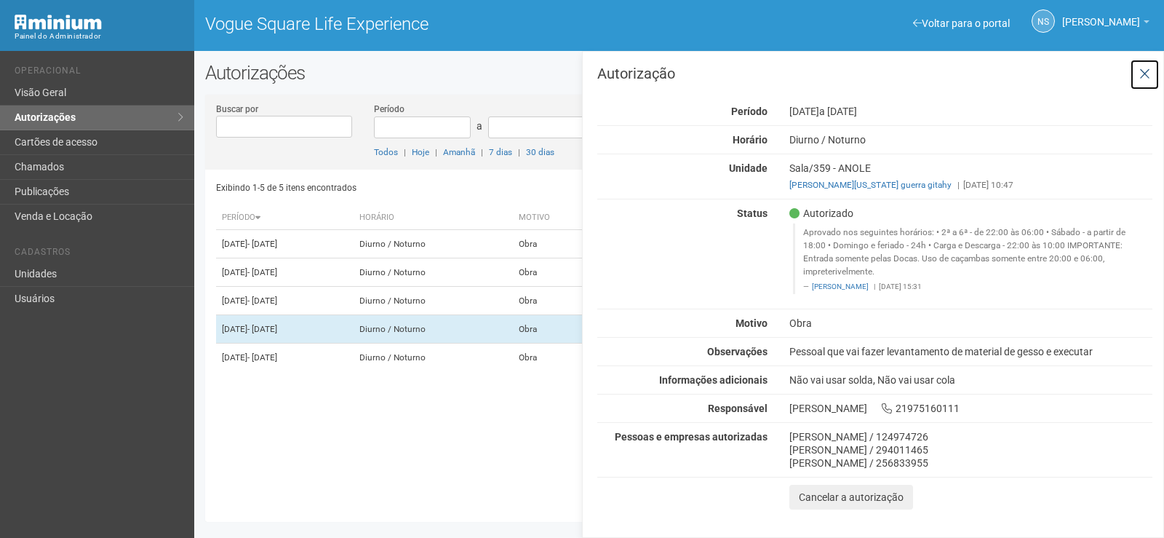
click at [1138, 78] on button at bounding box center [1145, 74] width 30 height 31
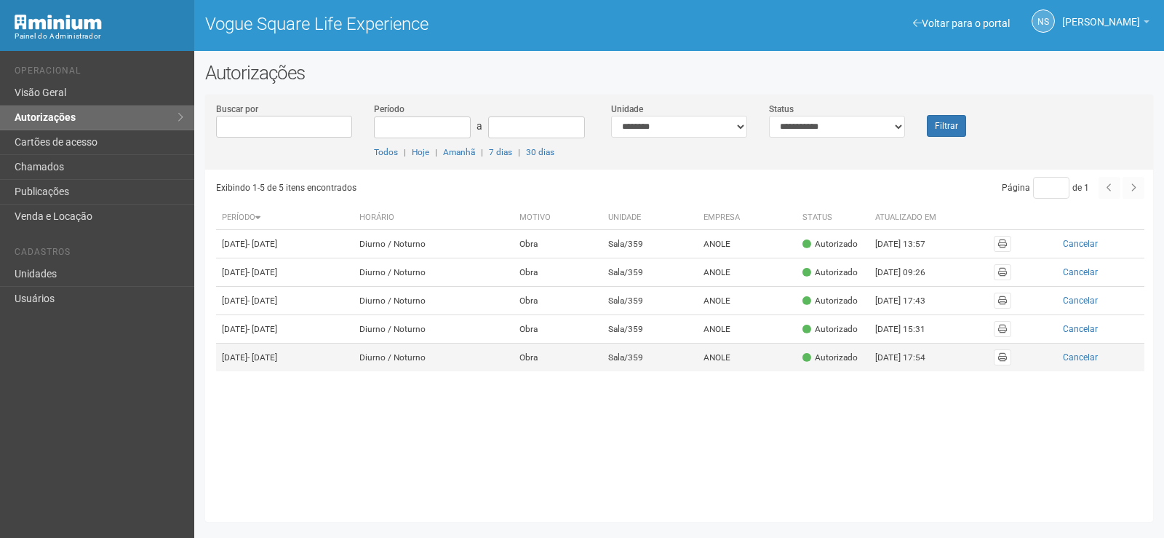
click at [674, 372] on td "Sala/359" at bounding box center [651, 358] width 96 height 28
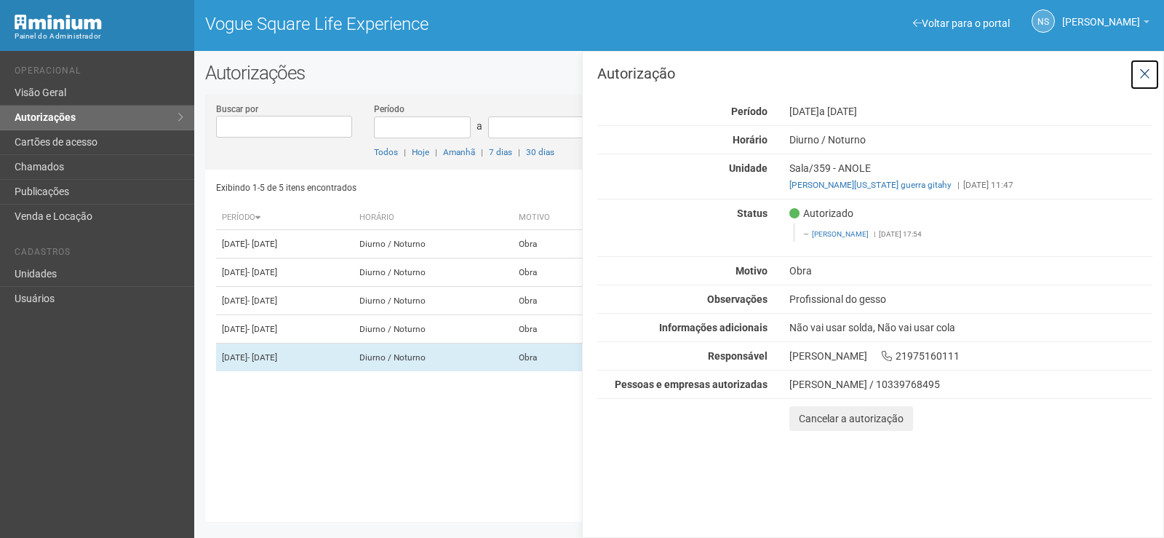
click at [1148, 76] on icon at bounding box center [1145, 74] width 11 height 15
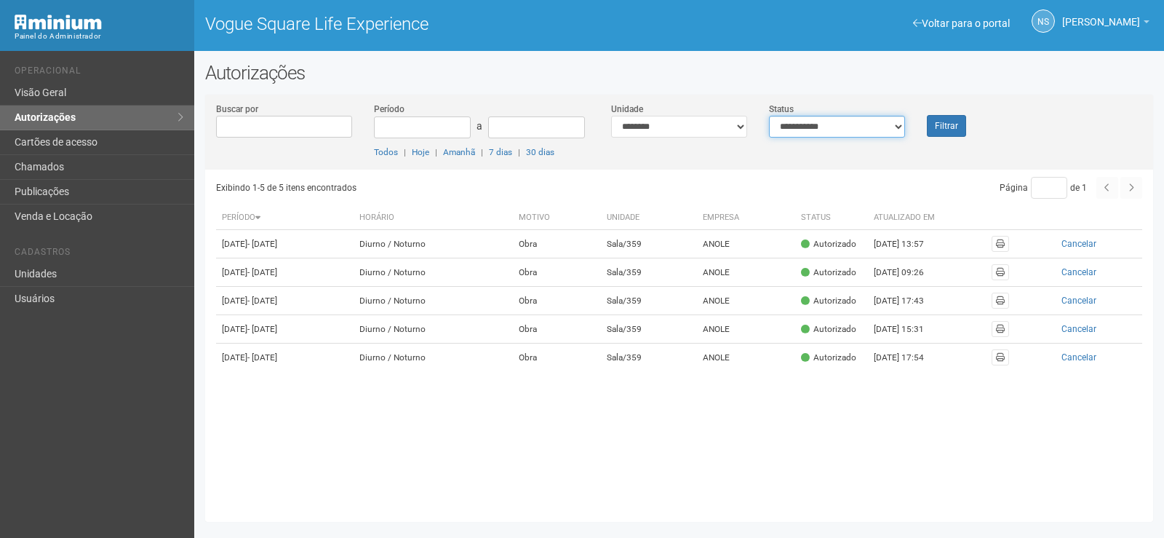
click at [795, 132] on select "**********" at bounding box center [837, 127] width 136 height 22
select select "*"
click at [769, 116] on select "**********" at bounding box center [837, 127] width 136 height 22
click at [932, 134] on button "Filtrar" at bounding box center [946, 126] width 39 height 22
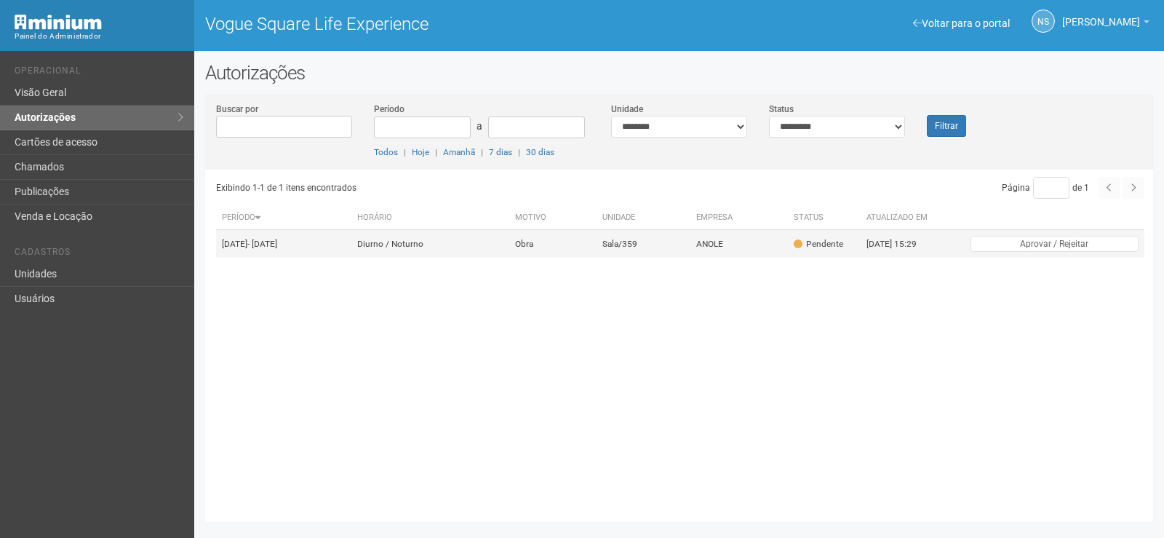
click at [647, 253] on td "Sala/359" at bounding box center [644, 244] width 95 height 28
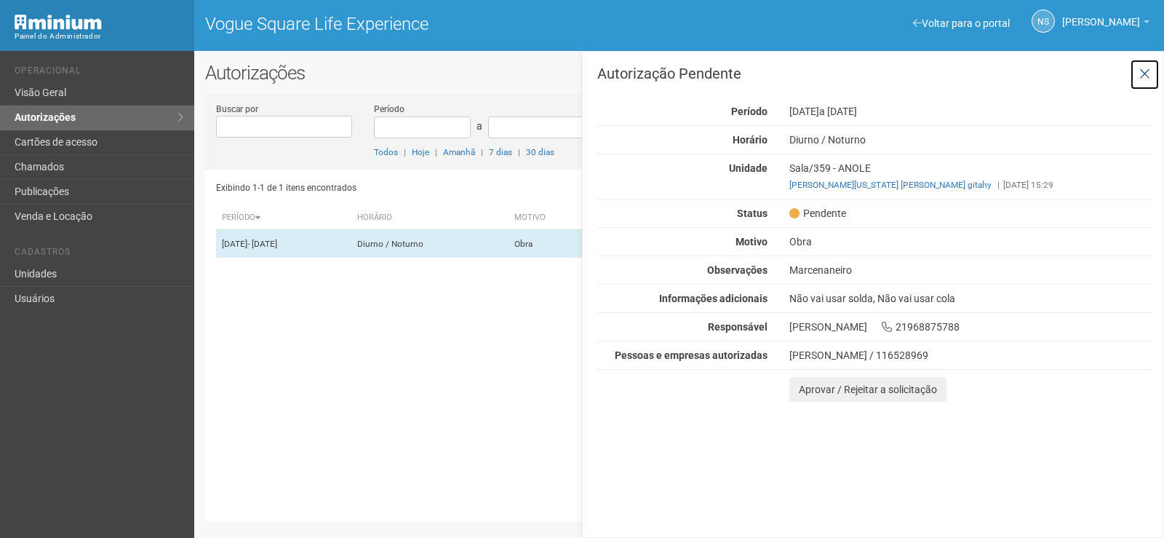
click at [1141, 80] on icon at bounding box center [1145, 74] width 11 height 15
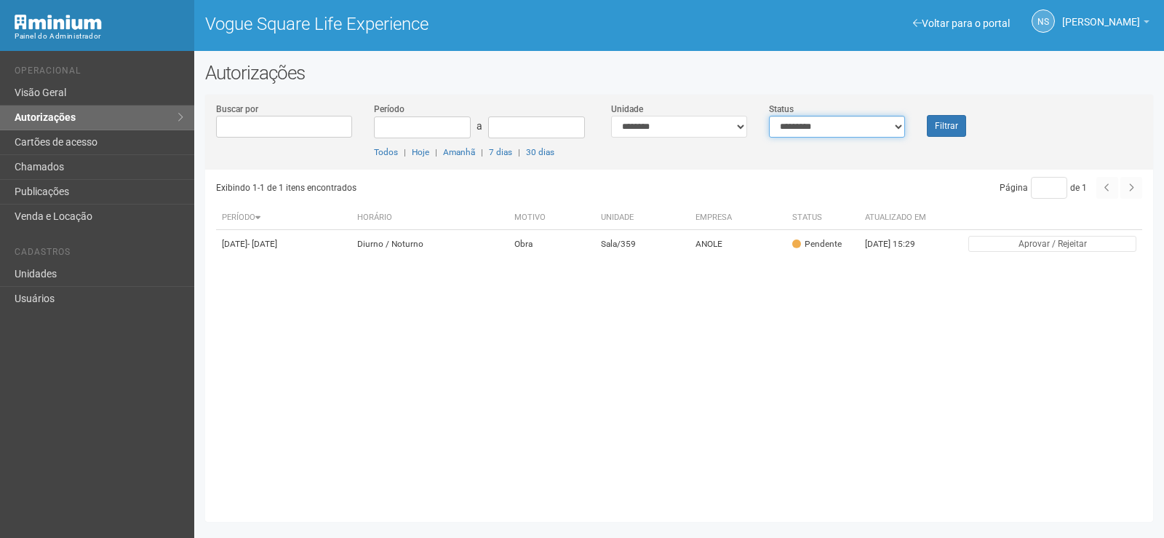
click at [849, 124] on select "**********" at bounding box center [837, 127] width 136 height 22
select select "*"
click at [769, 116] on select "**********" at bounding box center [837, 127] width 136 height 22
click at [940, 125] on button "Filtrar" at bounding box center [946, 126] width 39 height 22
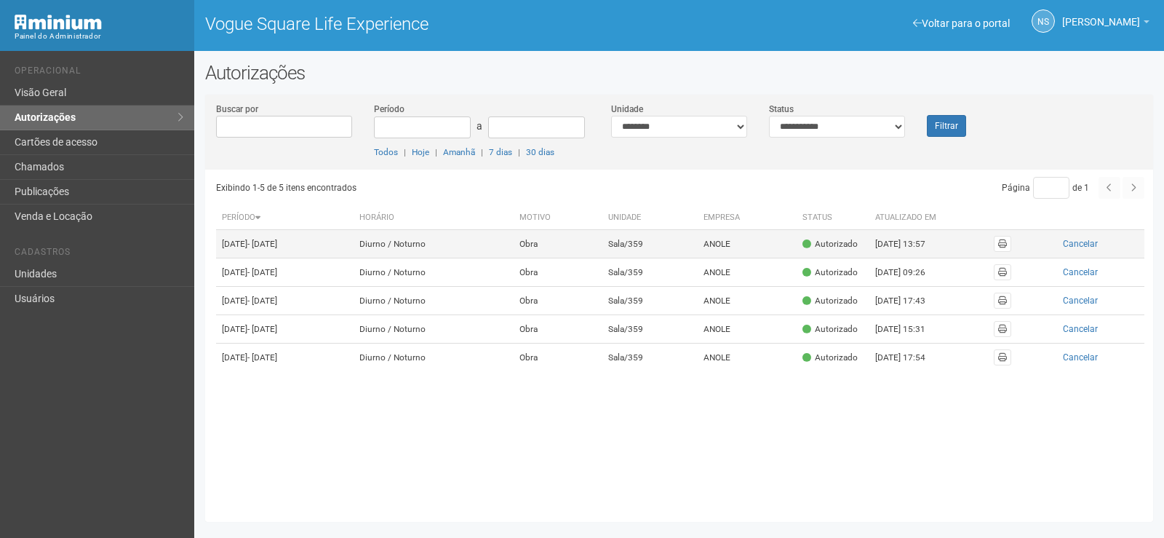
click at [602, 245] on td "Obra" at bounding box center [558, 244] width 88 height 28
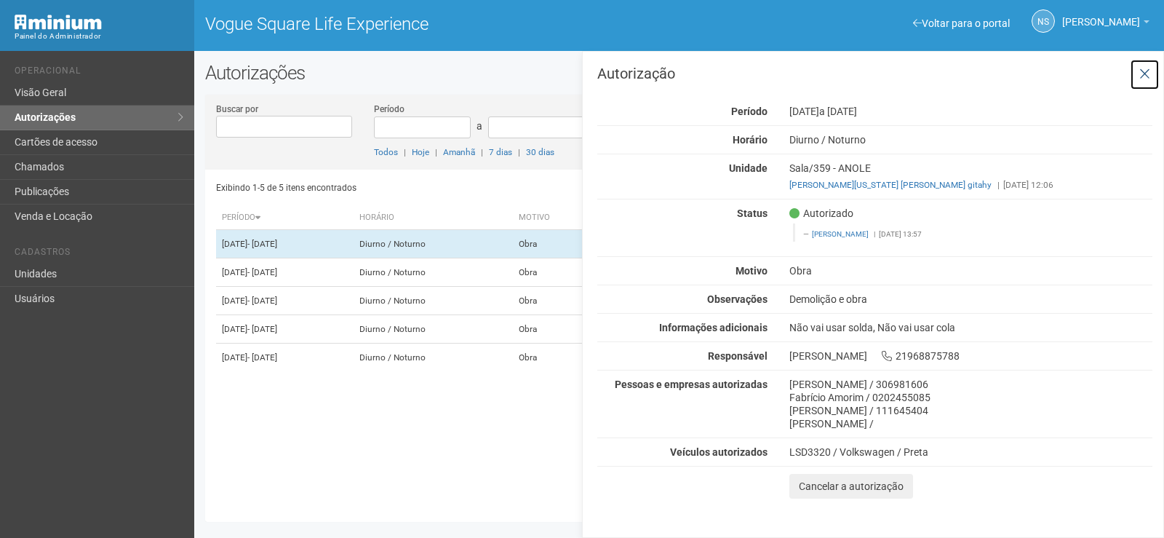
click at [1138, 73] on button at bounding box center [1145, 74] width 30 height 31
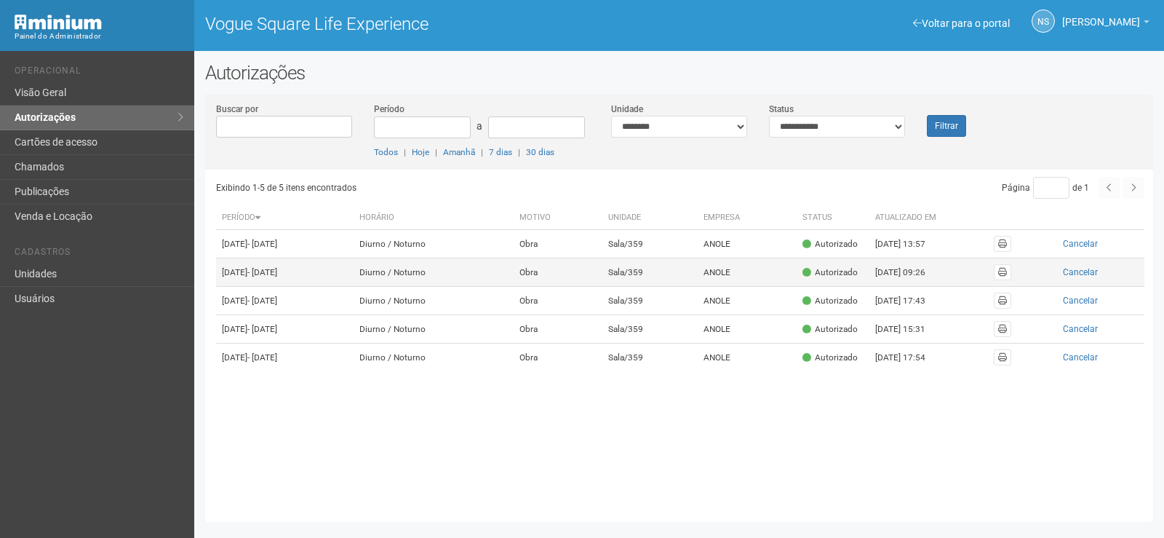
click at [646, 287] on td "Sala/359" at bounding box center [651, 272] width 96 height 28
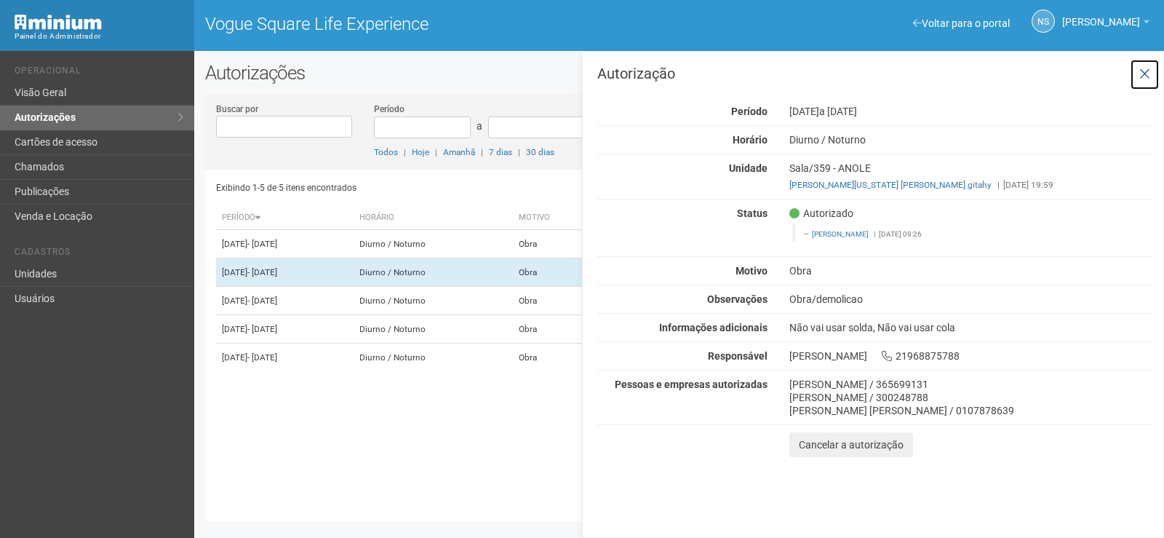
click at [1135, 59] on button at bounding box center [1145, 74] width 30 height 31
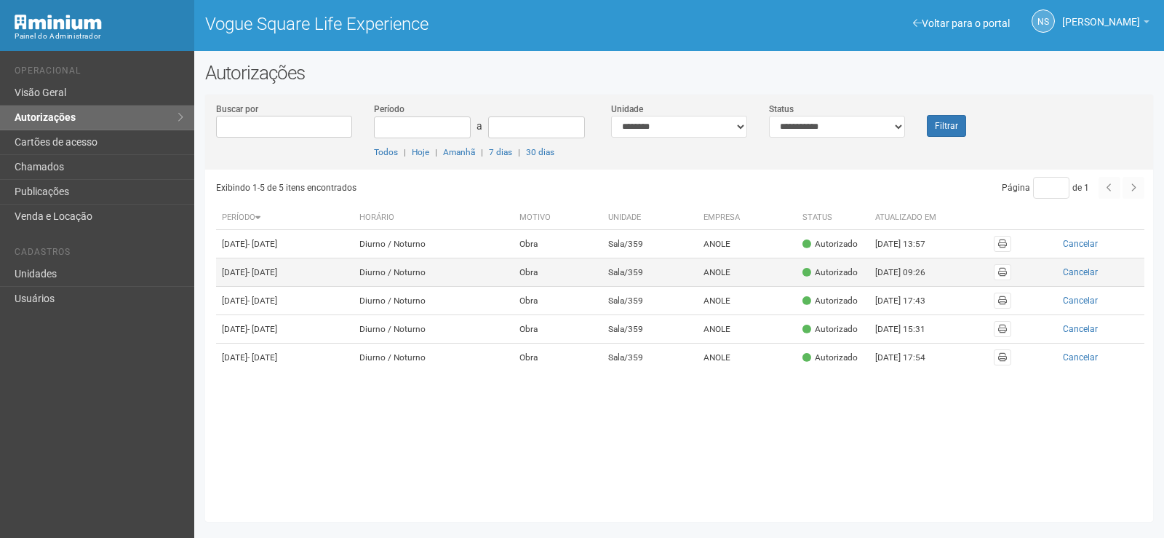
click at [602, 287] on td "Obra" at bounding box center [558, 272] width 88 height 28
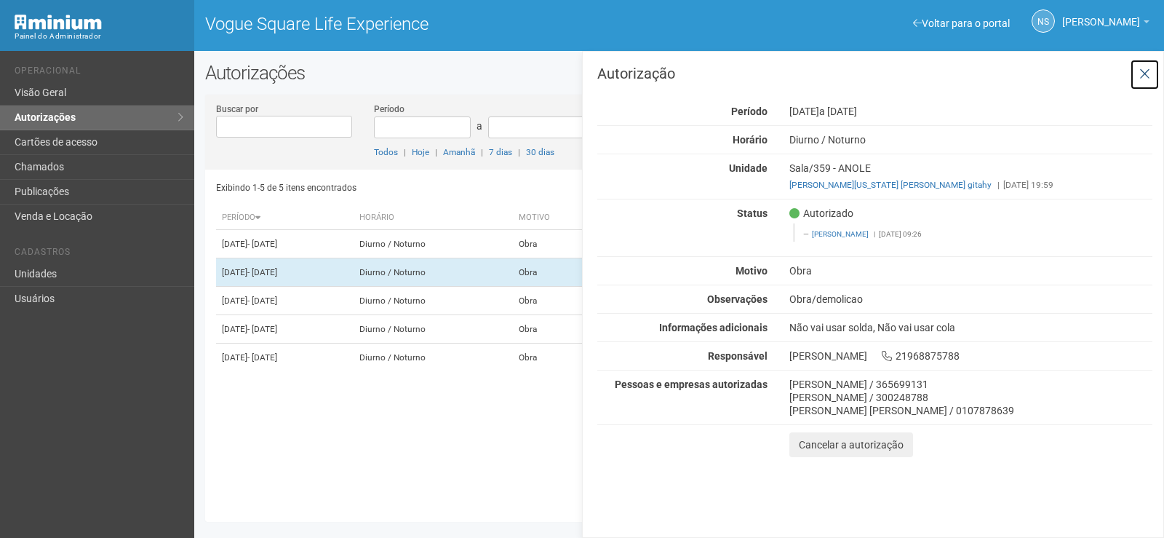
click at [1146, 81] on icon at bounding box center [1145, 74] width 11 height 15
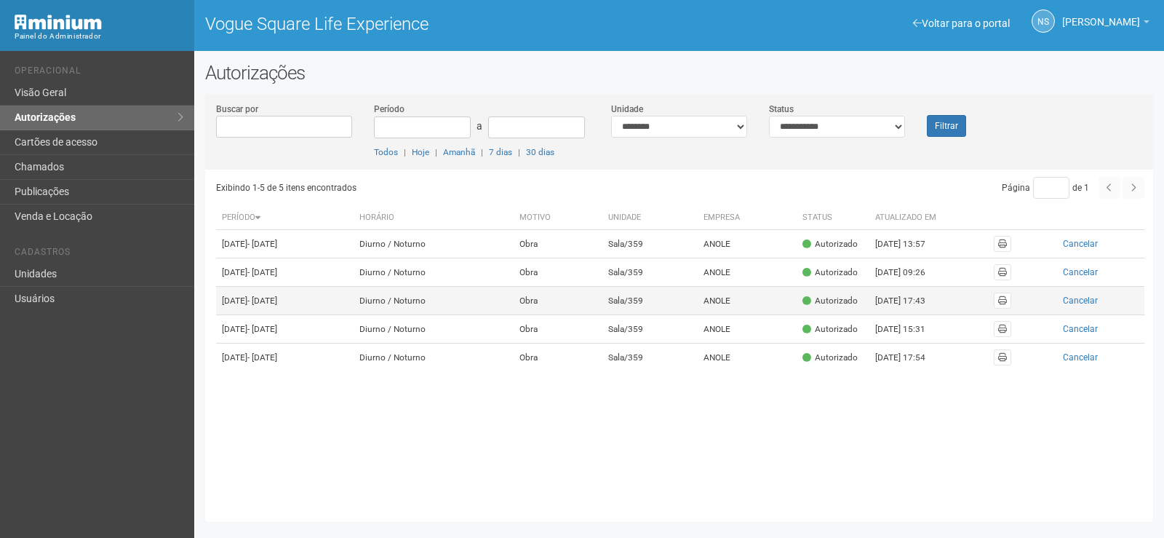
click at [659, 315] on td "Sala/359" at bounding box center [651, 301] width 96 height 28
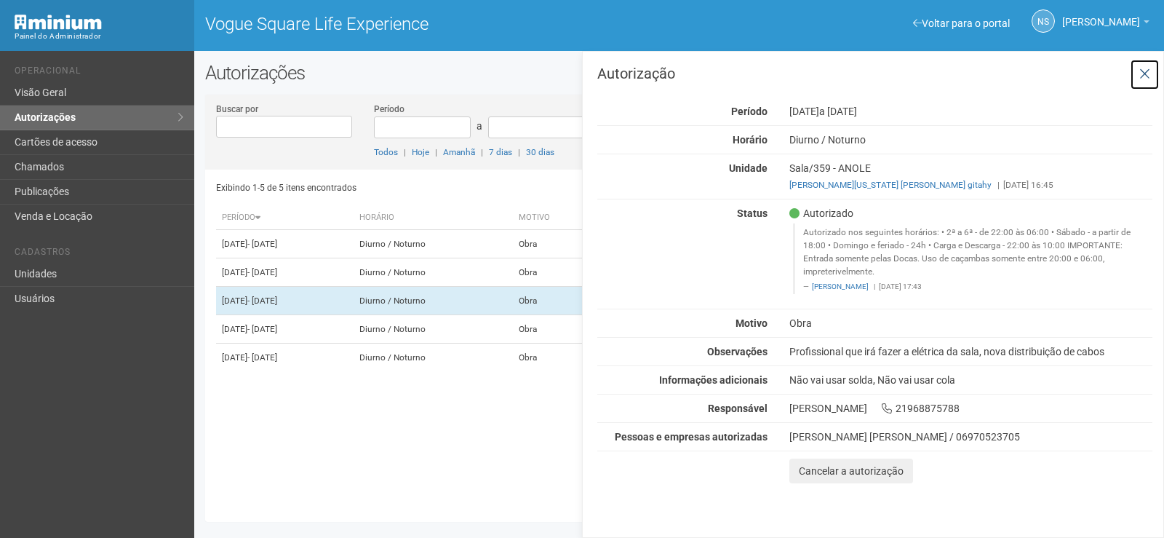
click at [1146, 73] on icon at bounding box center [1145, 74] width 11 height 15
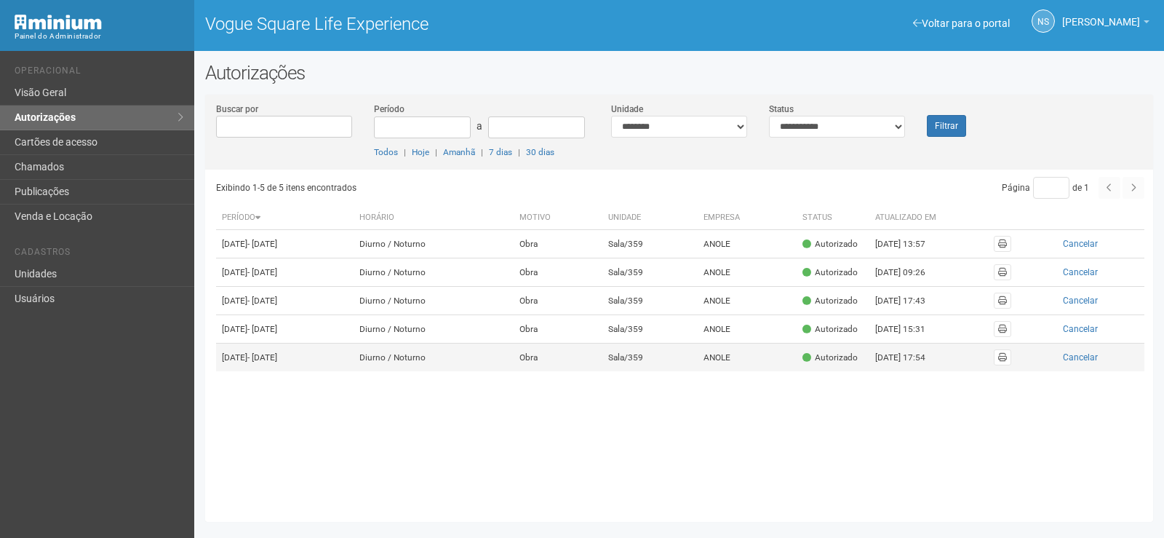
click at [600, 372] on td "Obra" at bounding box center [558, 358] width 88 height 28
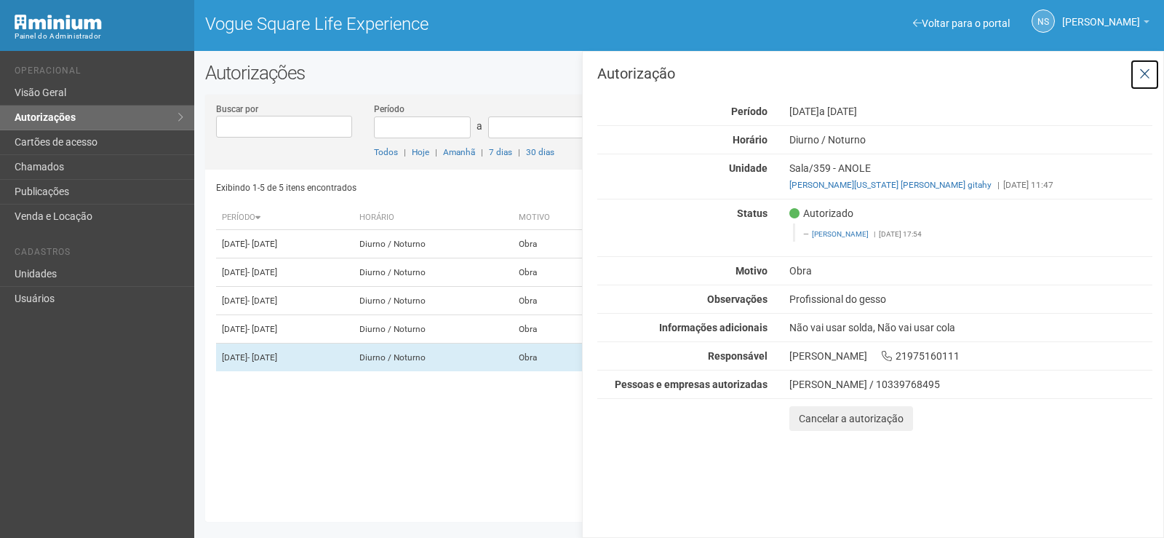
click at [1135, 78] on button at bounding box center [1145, 74] width 30 height 31
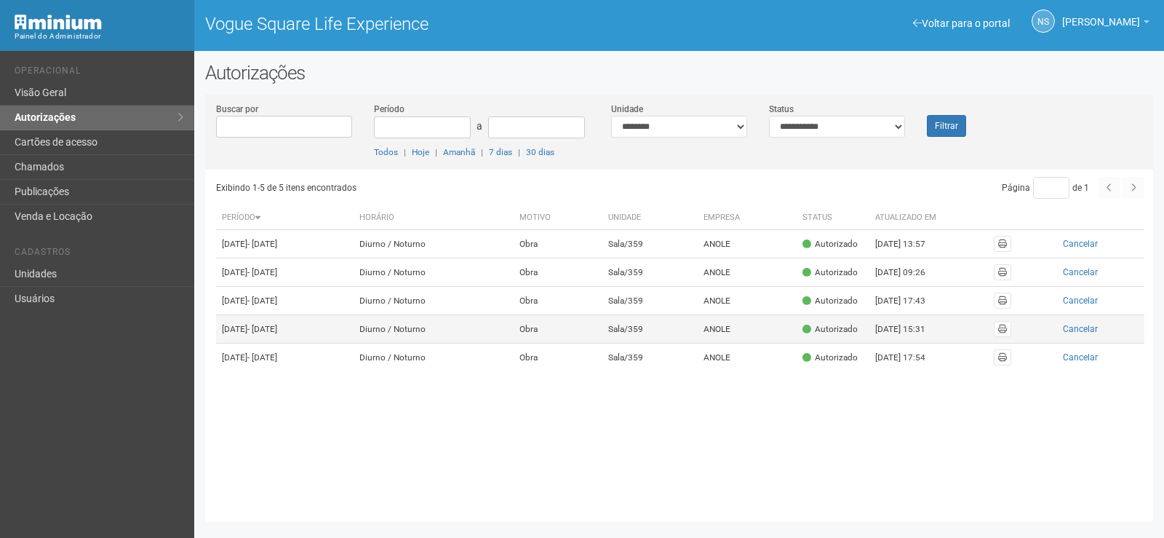
click at [672, 344] on td "Sala/359" at bounding box center [651, 329] width 96 height 28
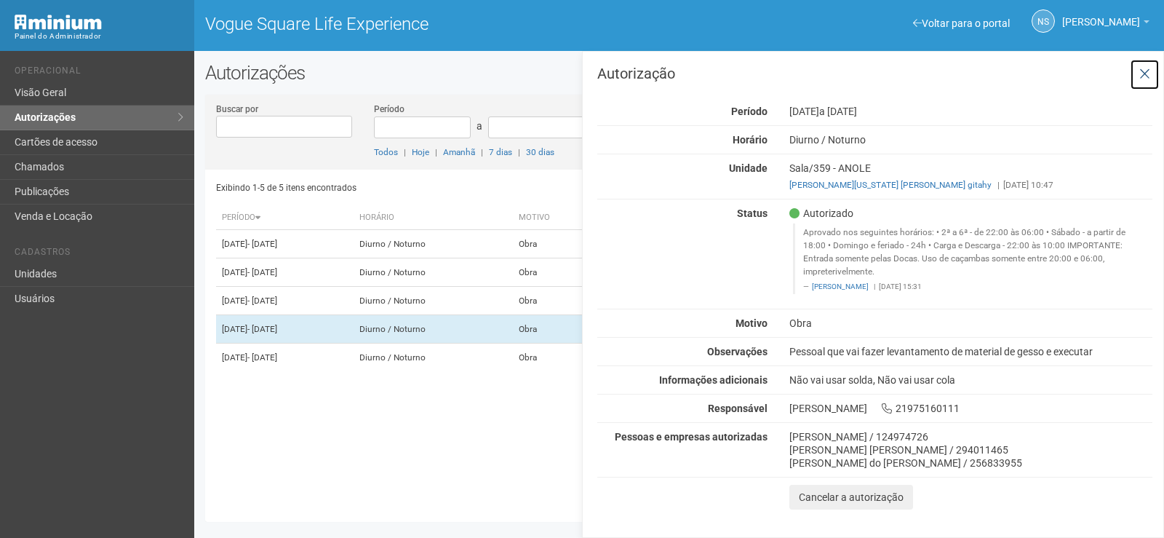
click at [1138, 64] on button at bounding box center [1145, 74] width 30 height 31
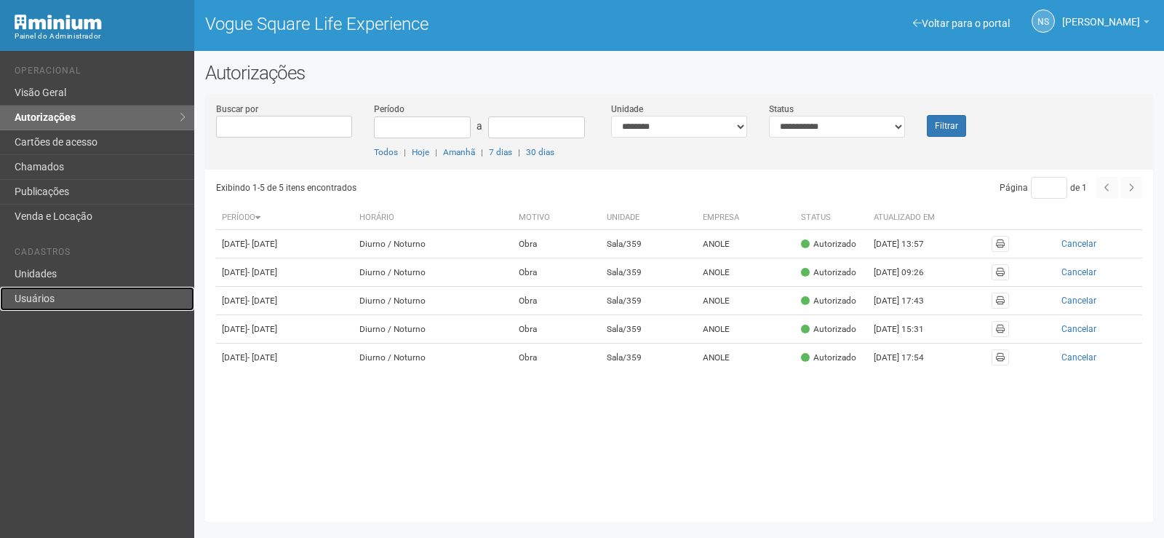
click at [79, 289] on link "Usuários" at bounding box center [97, 299] width 194 height 24
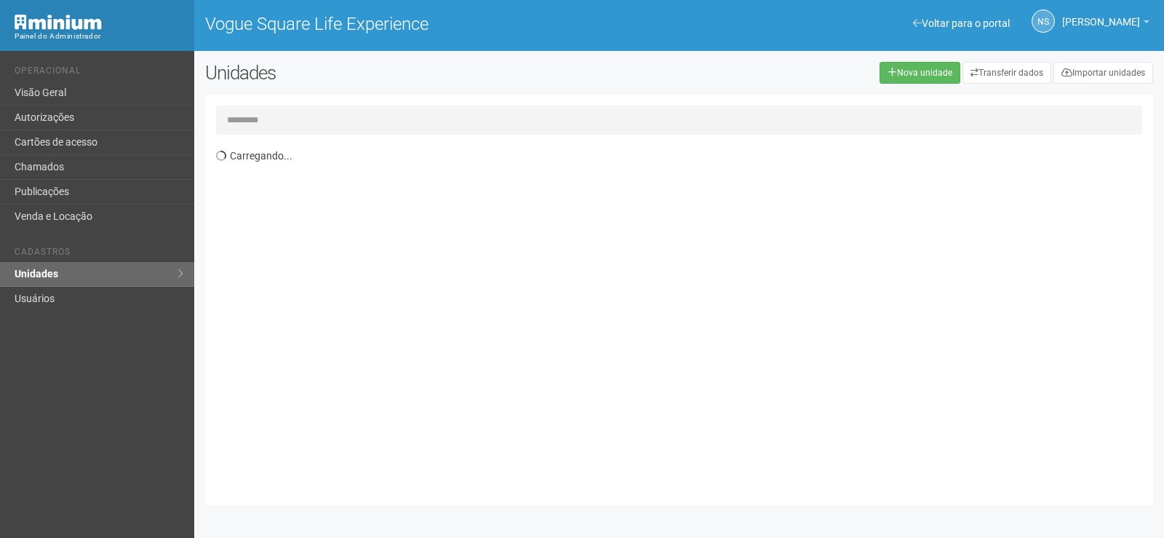
click at [355, 114] on input "text" at bounding box center [679, 120] width 926 height 29
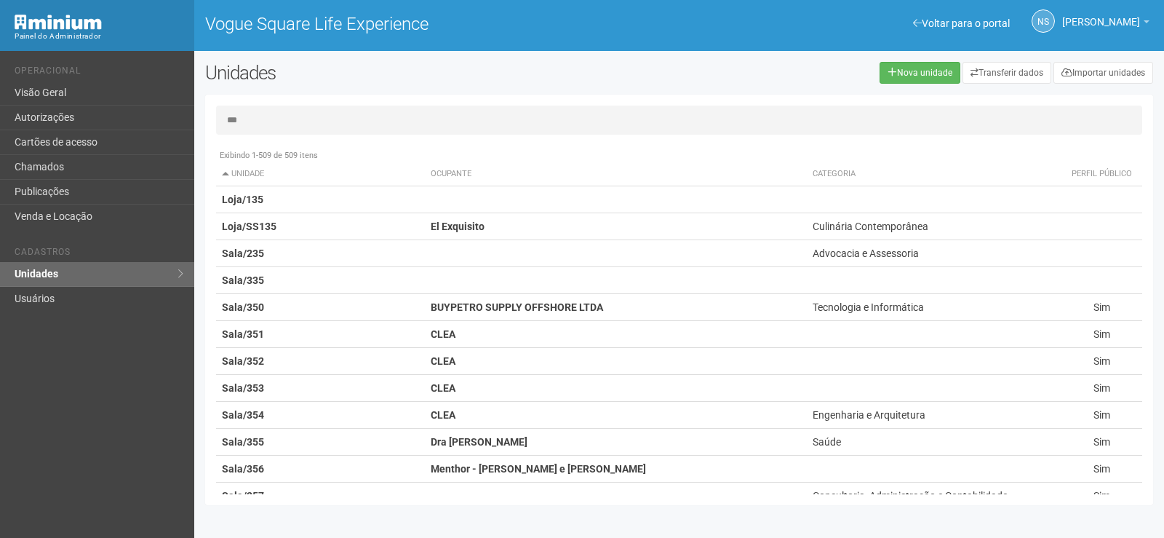
type input "***"
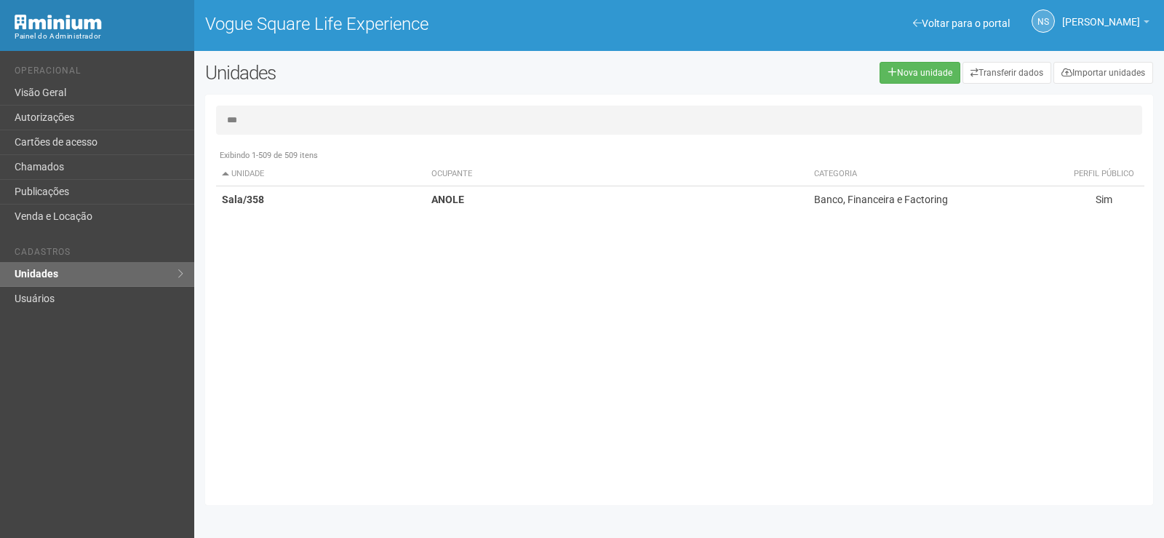
click at [485, 185] on th "Ocupante" at bounding box center [617, 174] width 383 height 24
click at [482, 202] on td "ANOLE" at bounding box center [617, 199] width 383 height 27
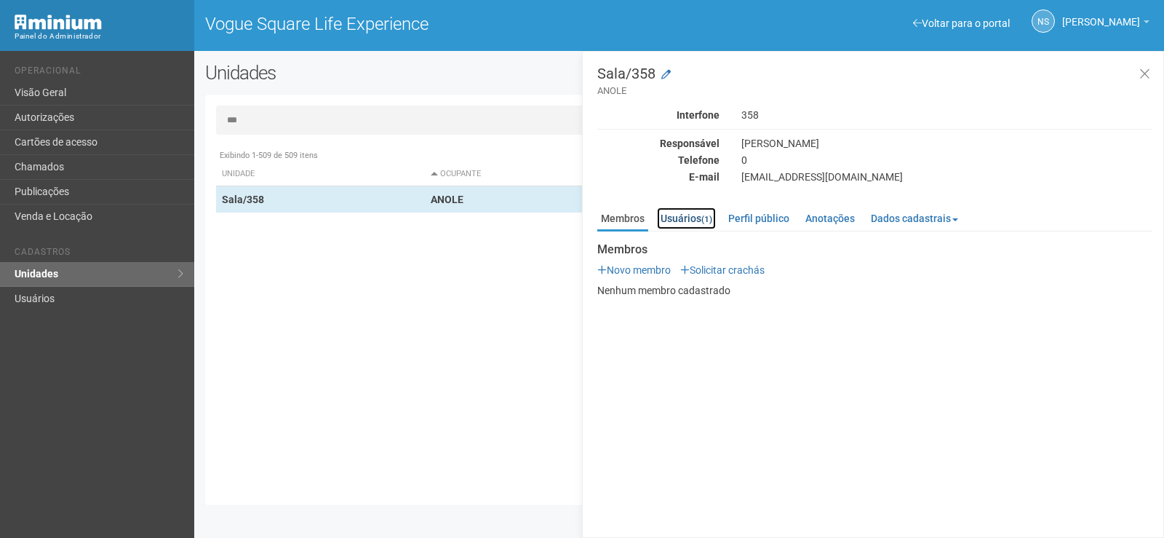
click at [695, 222] on link "Usuários (1)" at bounding box center [686, 218] width 59 height 22
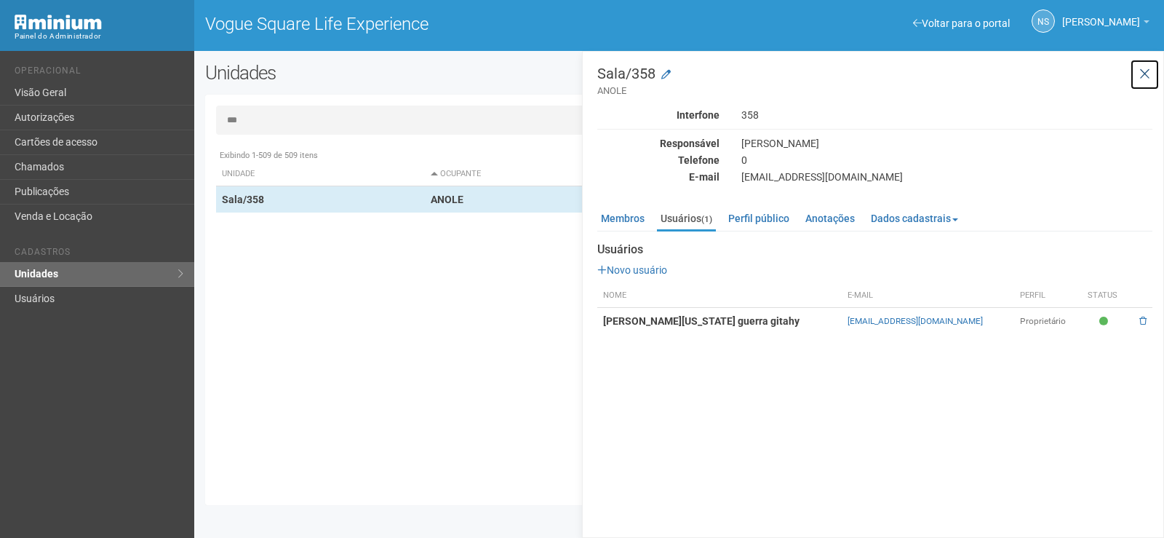
click at [1152, 80] on button at bounding box center [1145, 74] width 30 height 31
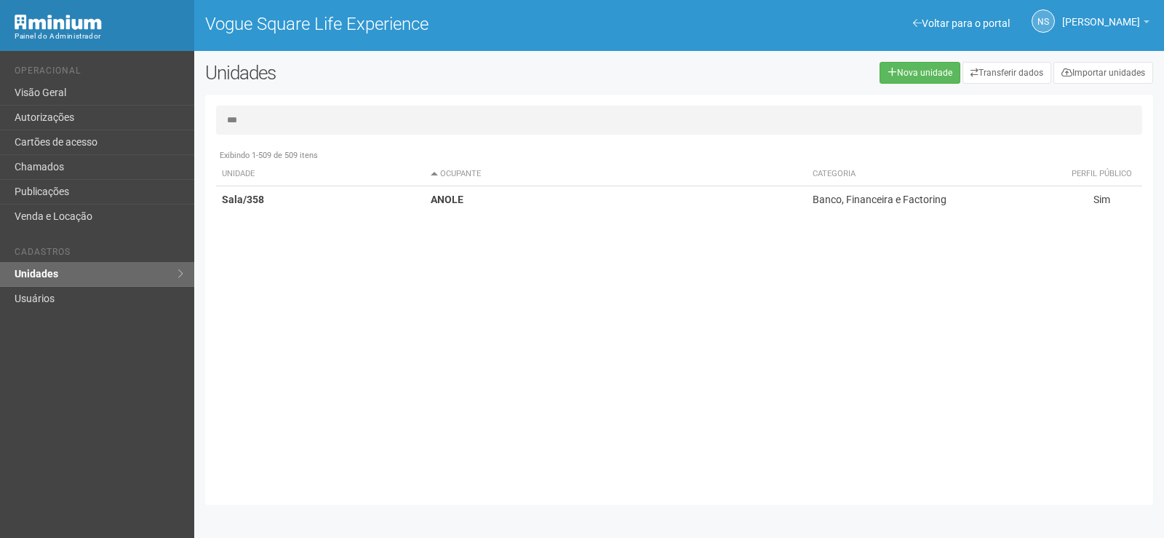
drag, startPoint x: 286, startPoint y: 125, endPoint x: 220, endPoint y: 122, distance: 66.3
click at [220, 122] on input "***" at bounding box center [679, 120] width 926 height 29
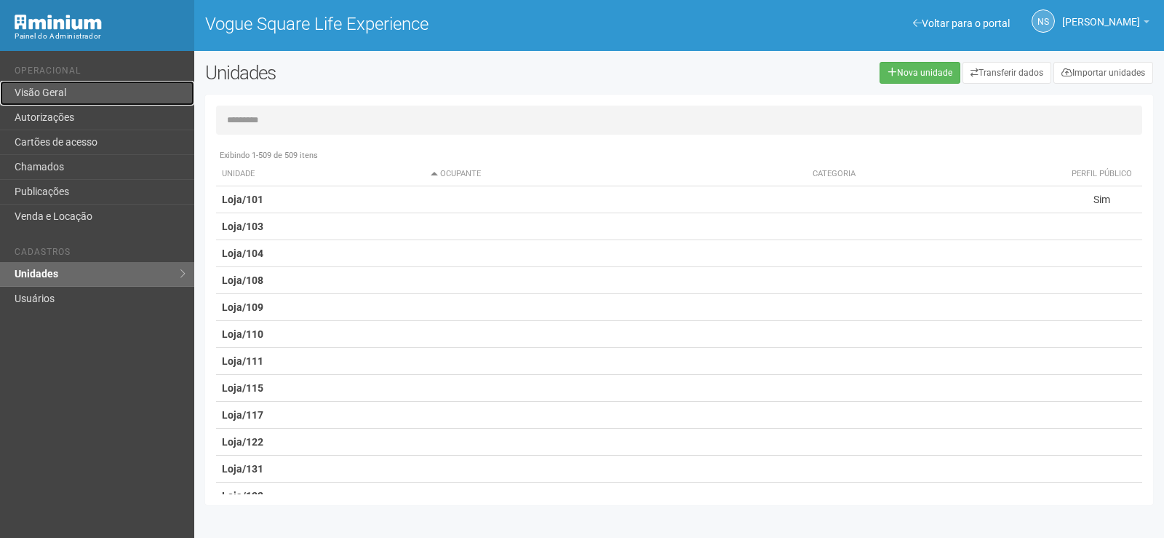
click at [76, 99] on link "Visão Geral" at bounding box center [97, 93] width 194 height 25
